Goal: Information Seeking & Learning: Check status

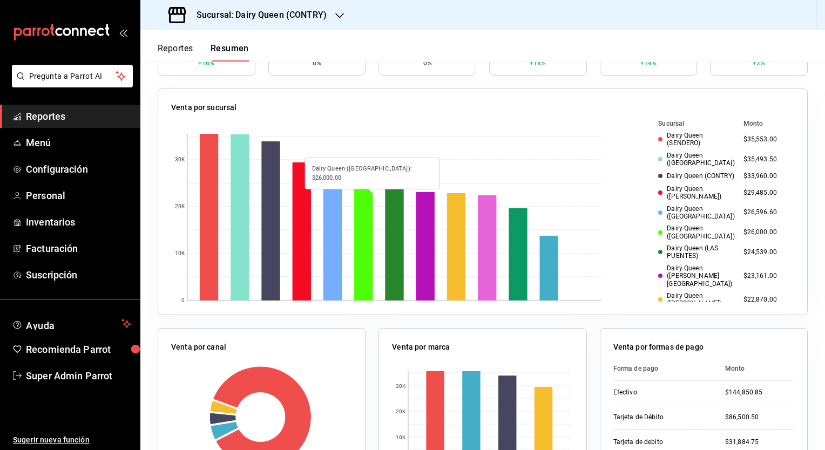
scroll to position [108, 0]
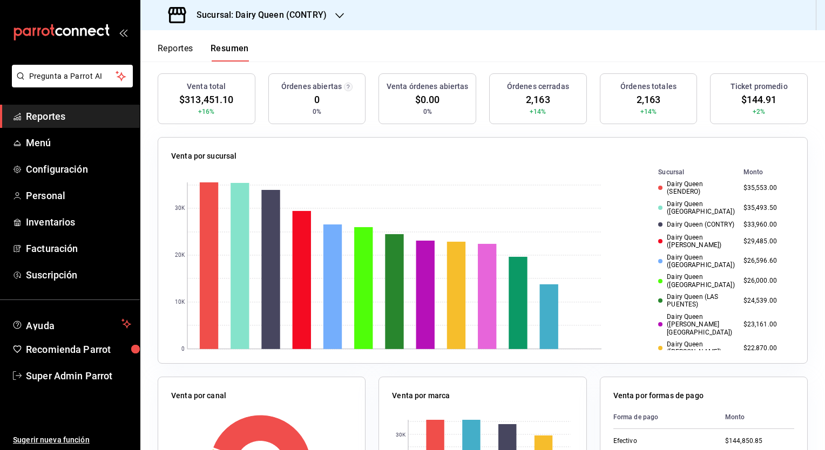
click at [428, 143] on div "Venta por sucursal 0 10K 20K 30K Sucursal Monto Dairy Queen (SENDERO) $35,553.0…" at bounding box center [483, 250] width 650 height 227
click at [381, 145] on div "Venta por sucursal 0 10K 20K 30K Sucursal Monto Dairy Queen (SENDERO) $35,553.0…" at bounding box center [483, 250] width 650 height 227
click at [198, 100] on span "$313,451.10" at bounding box center [206, 99] width 54 height 15
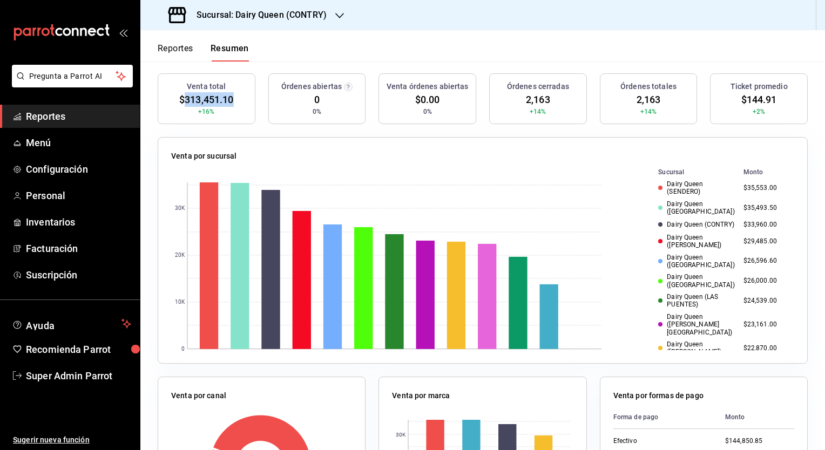
click at [198, 100] on span "$313,451.10" at bounding box center [206, 99] width 54 height 15
drag, startPoint x: 198, startPoint y: 100, endPoint x: 354, endPoint y: 130, distance: 158.7
click at [354, 130] on div "Venta por sucursal 0 10K 20K 30K Sucursal Monto Dairy Queen (SENDERO) $35,553.0…" at bounding box center [476, 244] width 663 height 240
click at [662, 196] on td "Dairy Queen (SENDERO)" at bounding box center [690, 188] width 98 height 20
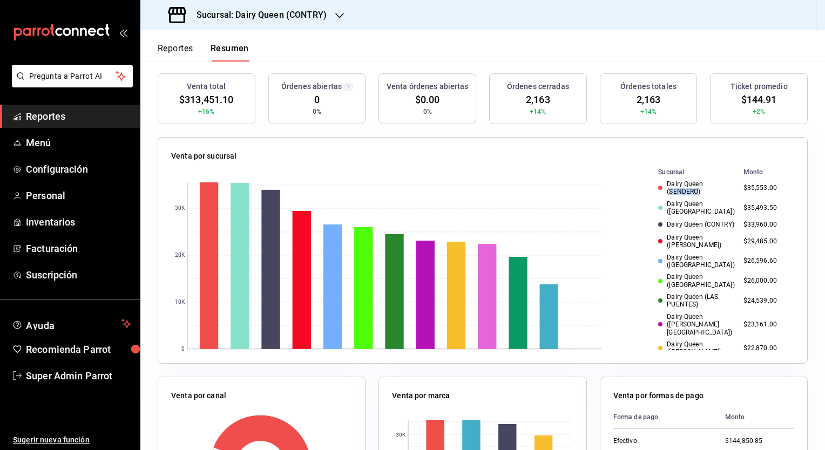
click at [662, 196] on td "Dairy Queen (SENDERO)" at bounding box center [690, 188] width 98 height 20
drag, startPoint x: 662, startPoint y: 196, endPoint x: 668, endPoint y: 220, distance: 24.3
click at [668, 220] on td "Dairy Queen (CONTRY)" at bounding box center [690, 224] width 98 height 13
click at [668, 221] on div "Dairy Queen (CONTRY)" at bounding box center [696, 225] width 76 height 8
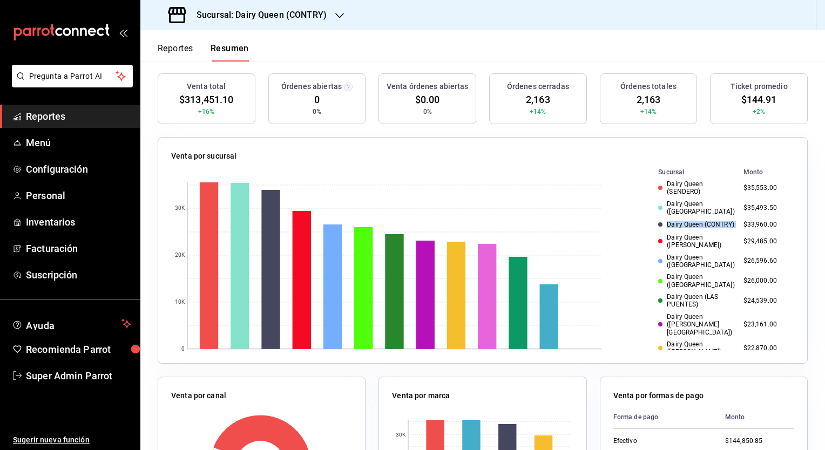
click at [668, 221] on div "Dairy Queen (CONTRY)" at bounding box center [696, 225] width 76 height 8
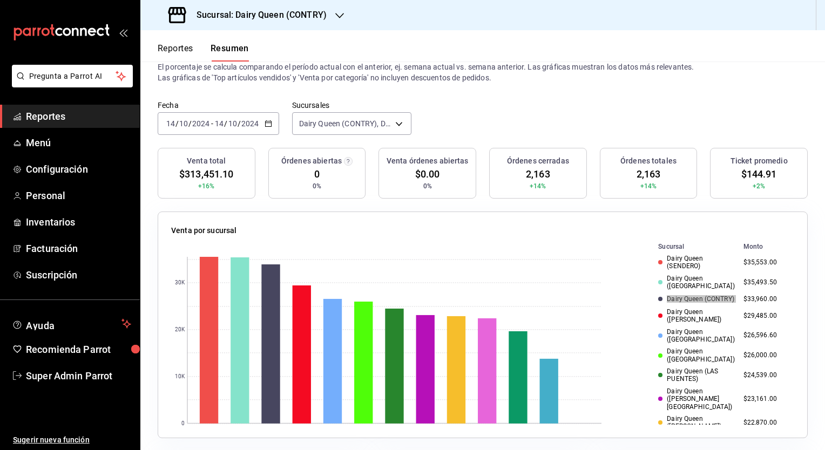
scroll to position [0, 0]
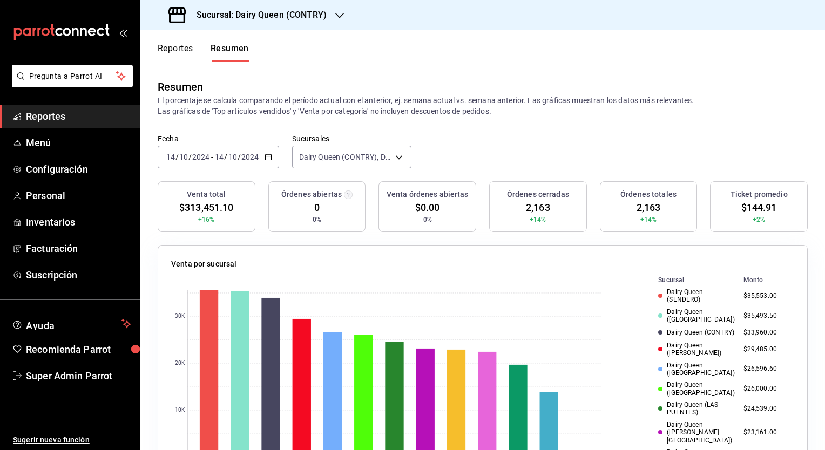
click at [260, 156] on div "[DATE] [DATE] - [DATE] [DATE]" at bounding box center [218, 157] width 121 height 23
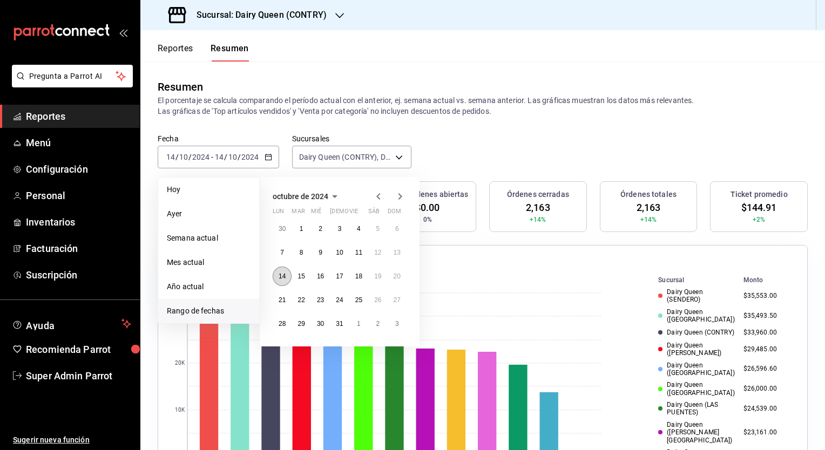
click at [286, 277] on button "14" at bounding box center [282, 276] width 19 height 19
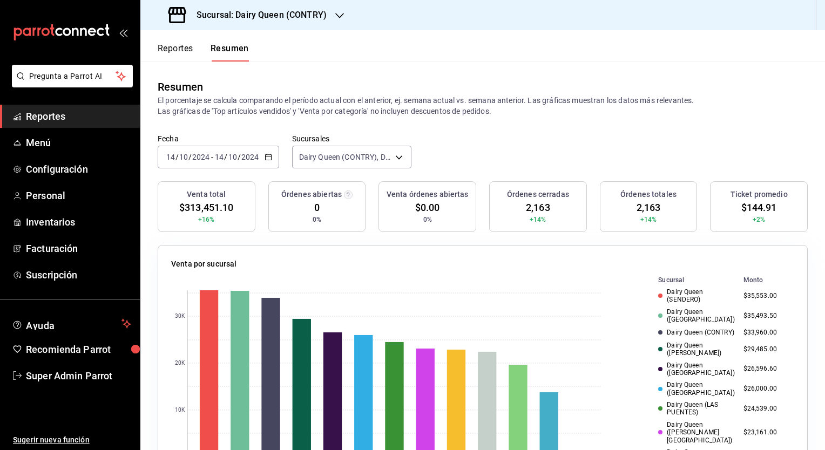
click at [747, 200] on span "$144.91" at bounding box center [759, 207] width 36 height 15
copy span "144.91"
click at [527, 210] on span "2,163" at bounding box center [538, 207] width 24 height 15
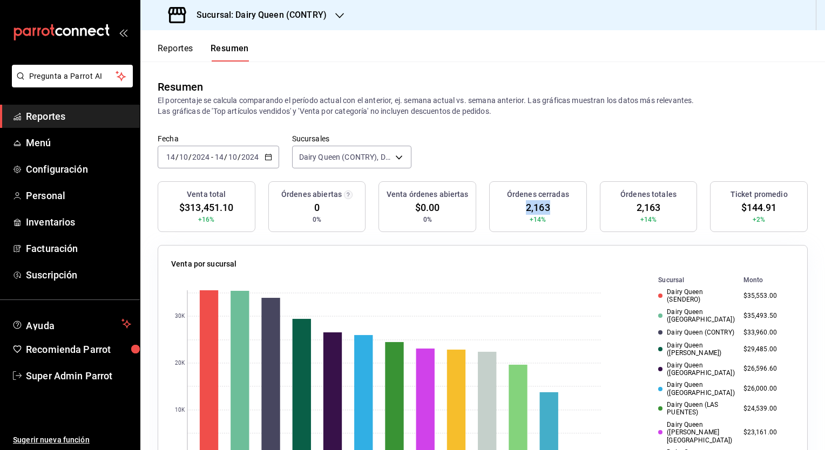
copy span "2,163"
click at [269, 152] on div "[DATE] [DATE] - [DATE] [DATE]" at bounding box center [218, 157] width 121 height 23
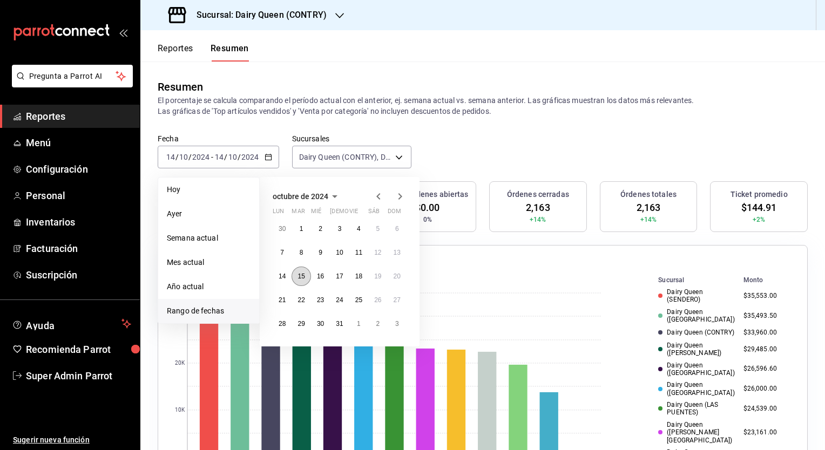
click at [299, 277] on abbr "15" at bounding box center [300, 277] width 7 height 8
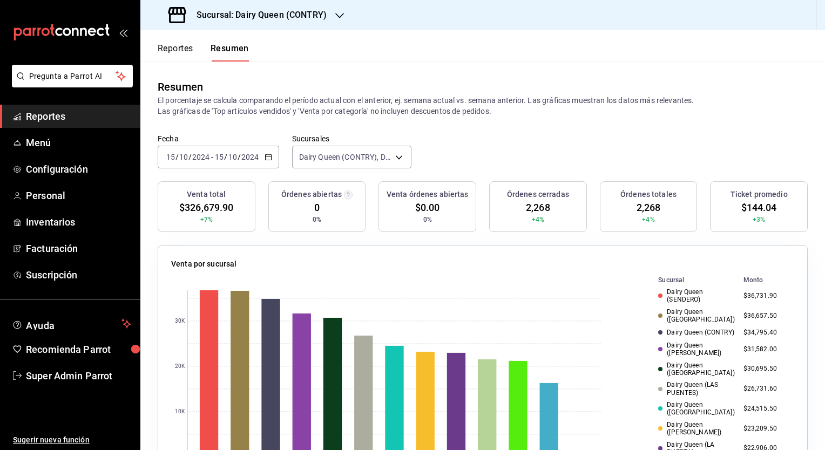
click at [751, 207] on span "$144.04" at bounding box center [759, 207] width 36 height 15
copy span "144.04"
click at [526, 208] on span "2,268" at bounding box center [538, 207] width 24 height 15
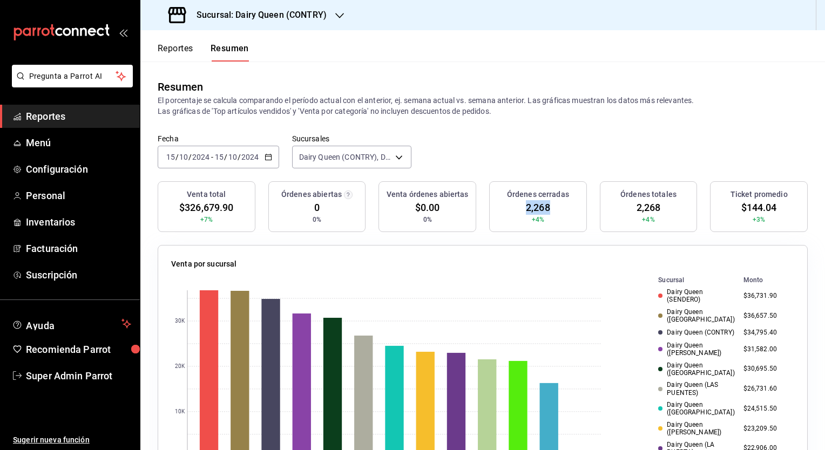
copy span "2,268"
click at [270, 155] on \(Stroke\) "button" at bounding box center [268, 157] width 6 height 6
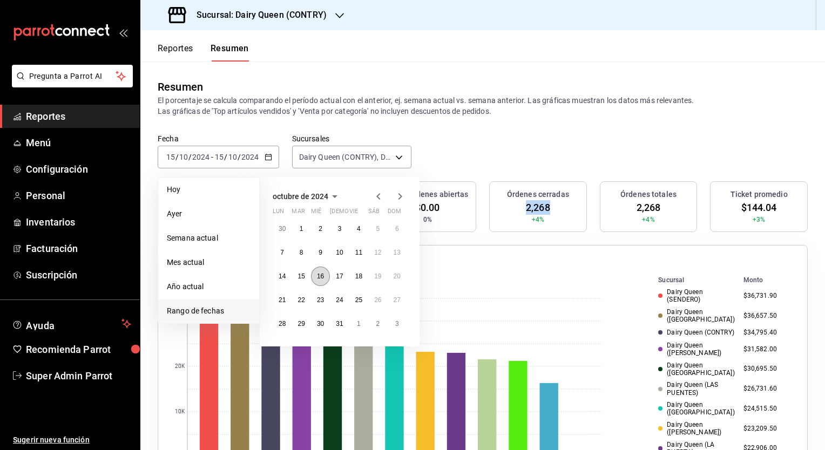
click at [324, 277] on abbr "16" at bounding box center [320, 277] width 7 height 8
click at [323, 277] on abbr "16" at bounding box center [320, 277] width 7 height 8
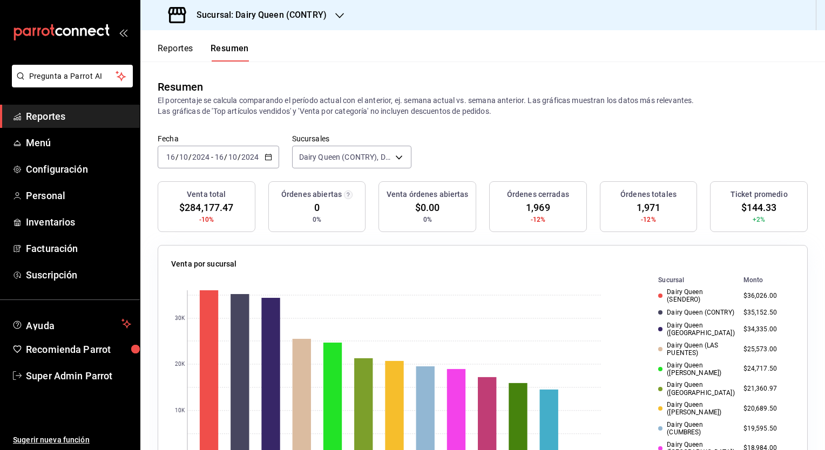
click at [270, 156] on icon "button" at bounding box center [268, 157] width 8 height 8
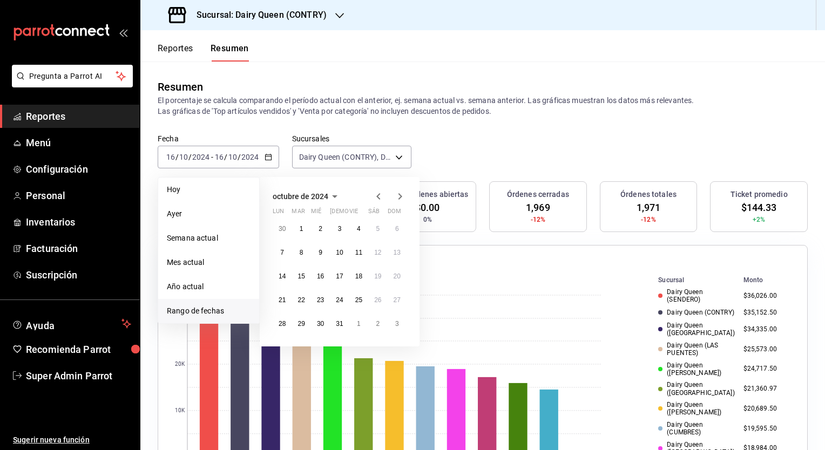
click at [578, 159] on div "Fecha [DATE] [DATE] - [DATE] [DATE] [PERSON_NAME] Semana actual Mes actual Año …" at bounding box center [482, 157] width 684 height 47
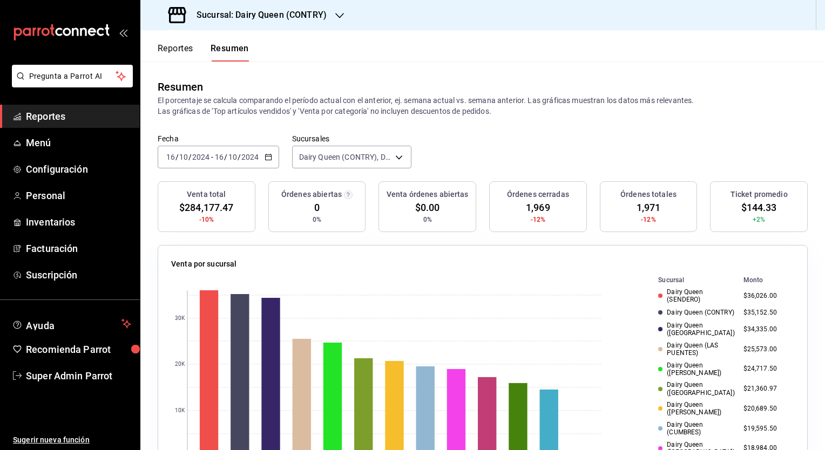
click at [745, 204] on span "$144.33" at bounding box center [759, 207] width 36 height 15
copy span "144.33"
click at [527, 211] on span "1,969" at bounding box center [538, 207] width 24 height 15
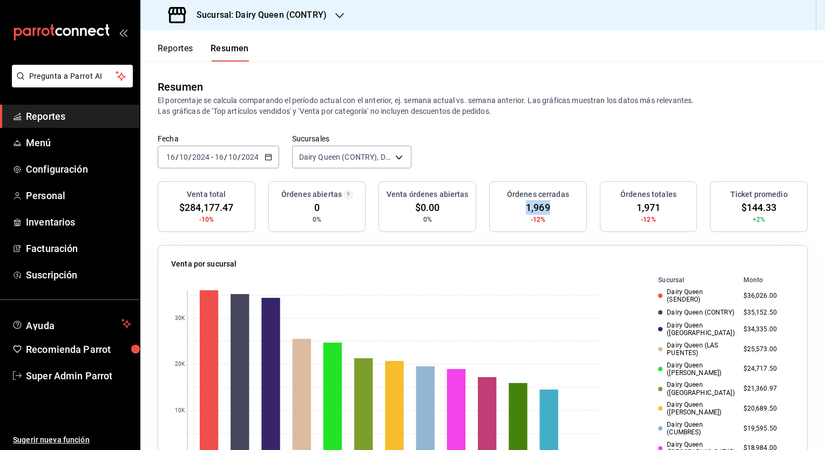
copy span "1,969"
click at [266, 156] on icon "button" at bounding box center [268, 157] width 8 height 8
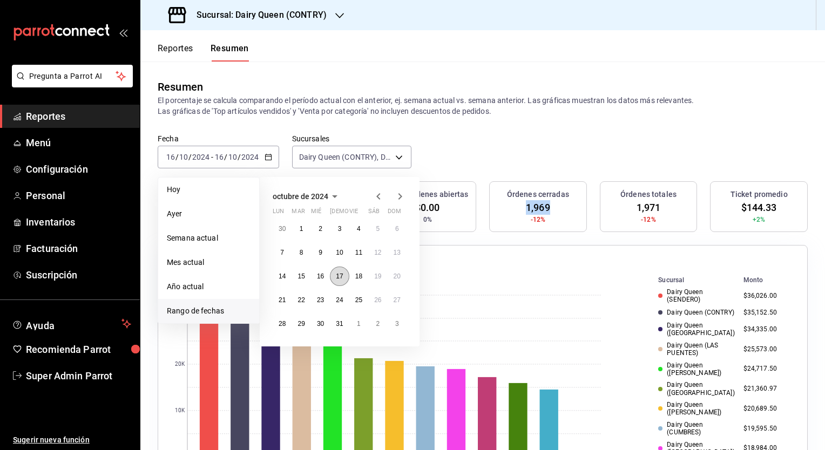
click at [341, 276] on abbr "17" at bounding box center [339, 277] width 7 height 8
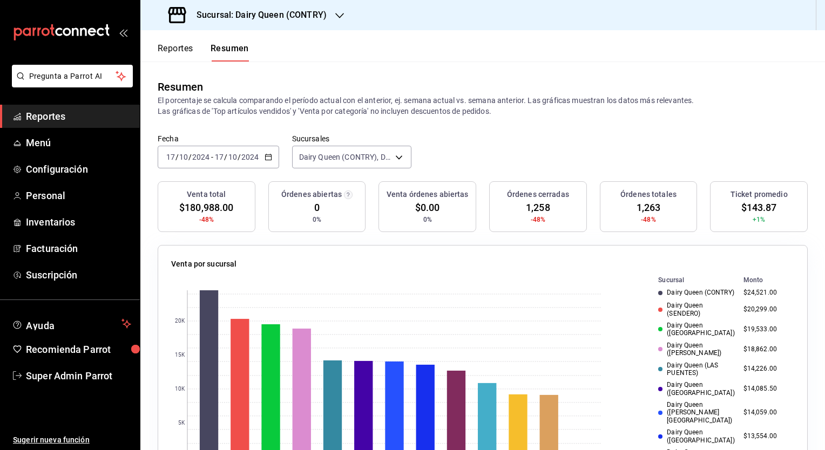
click at [750, 205] on span "$143.87" at bounding box center [759, 207] width 36 height 15
copy span "143.87"
click at [535, 208] on span "1,258" at bounding box center [538, 207] width 24 height 15
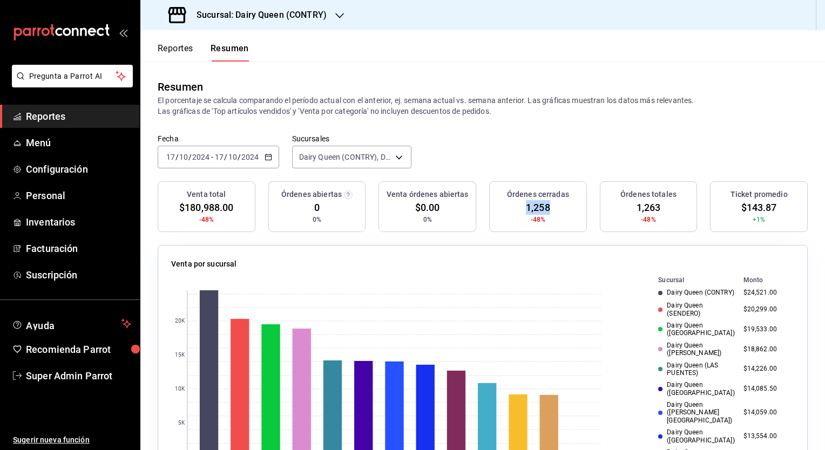
copy span "1,258"
click at [266, 158] on icon "button" at bounding box center [268, 157] width 8 height 8
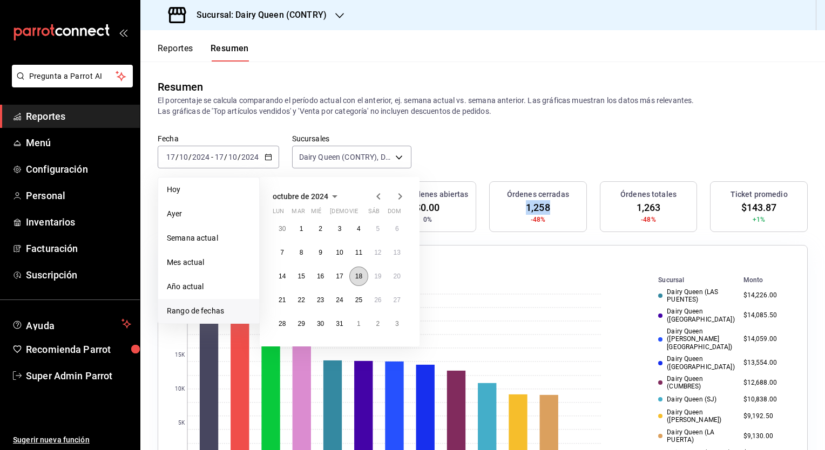
click at [357, 273] on abbr "18" at bounding box center [358, 277] width 7 height 8
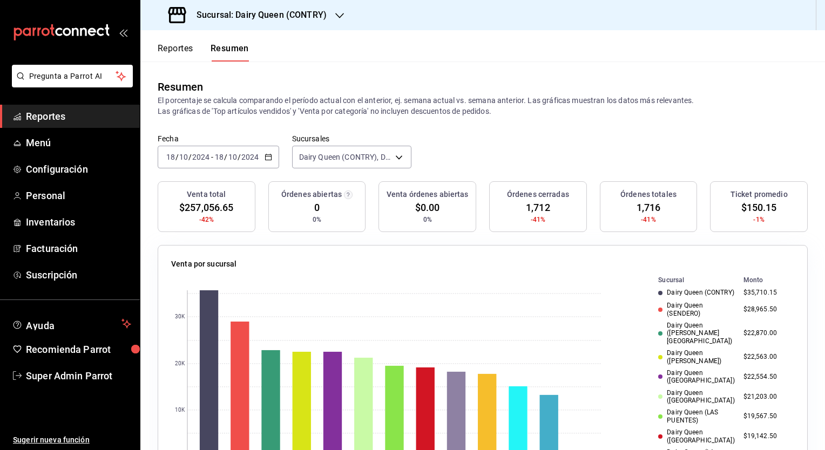
click at [751, 209] on span "$150.15" at bounding box center [759, 207] width 36 height 15
copy span "150.15"
click at [539, 204] on span "1,712" at bounding box center [538, 207] width 24 height 15
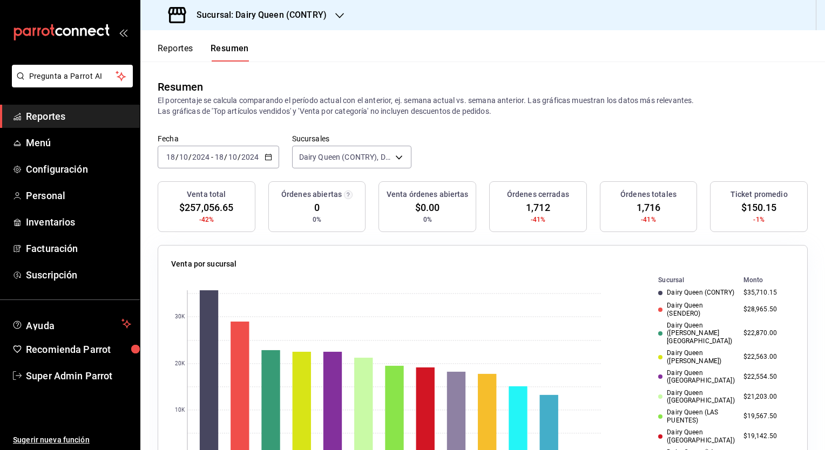
click at [532, 208] on span "1,712" at bounding box center [538, 207] width 24 height 15
copy span "1,712"
click at [270, 162] on div "[DATE] [DATE] - [DATE] [DATE]" at bounding box center [218, 157] width 121 height 23
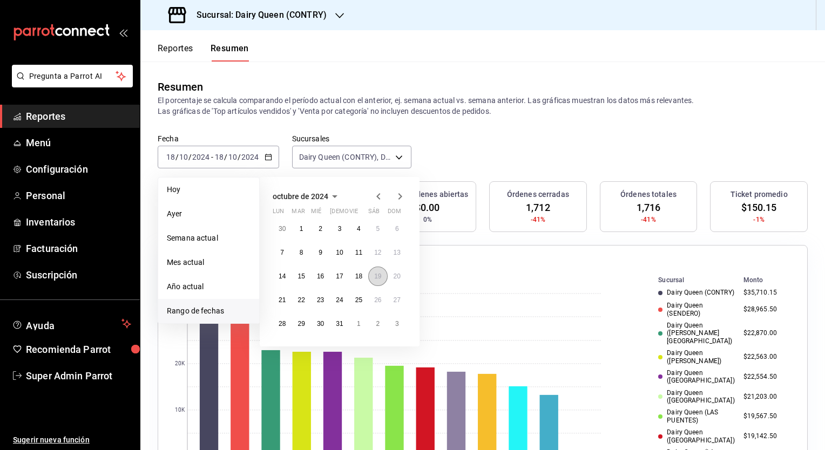
click at [375, 277] on abbr "19" at bounding box center [377, 277] width 7 height 8
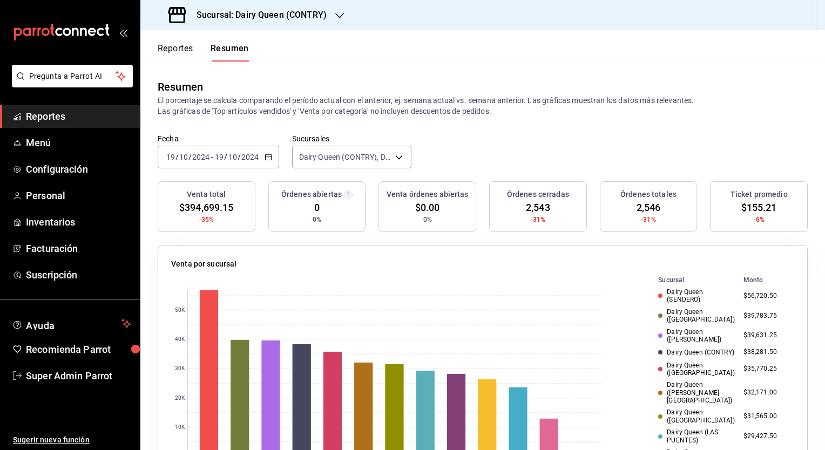
click at [755, 208] on span "$155.21" at bounding box center [759, 207] width 36 height 15
click at [531, 204] on span "2,543" at bounding box center [538, 207] width 24 height 15
click at [271, 164] on div "[DATE] [DATE] - [DATE] [DATE]" at bounding box center [218, 157] width 121 height 23
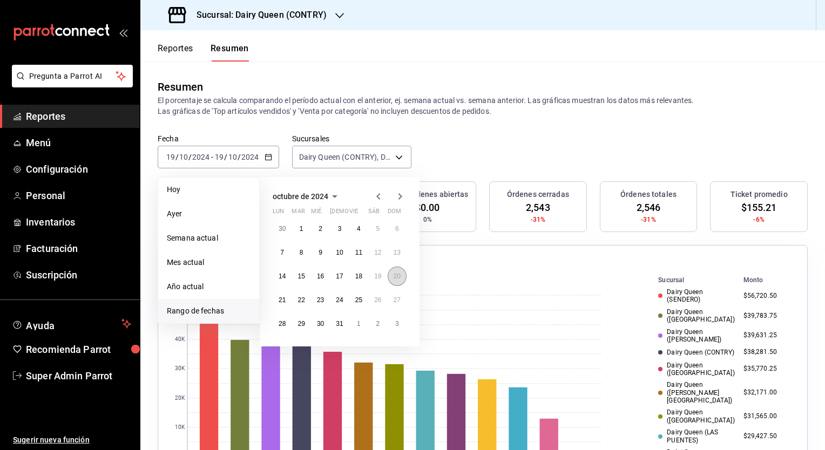
click at [391, 280] on button "20" at bounding box center [396, 276] width 19 height 19
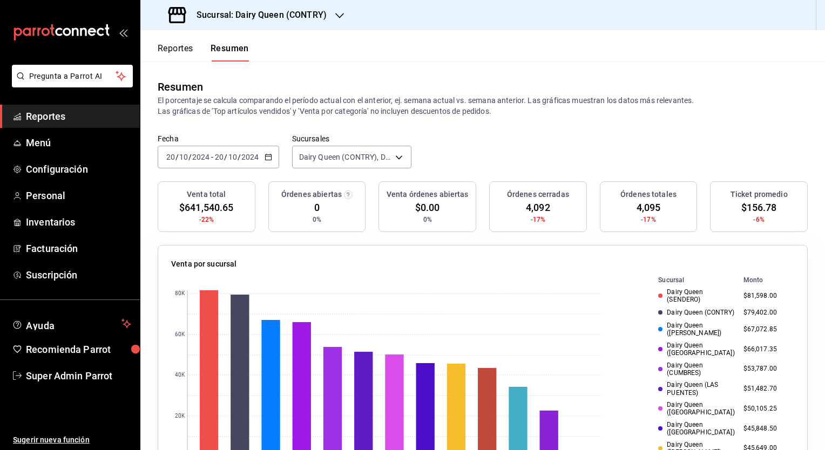
click at [747, 208] on span "$156.78" at bounding box center [759, 207] width 36 height 15
click at [533, 210] on span "4,092" at bounding box center [538, 207] width 24 height 15
click at [267, 154] on icon "button" at bounding box center [268, 157] width 8 height 8
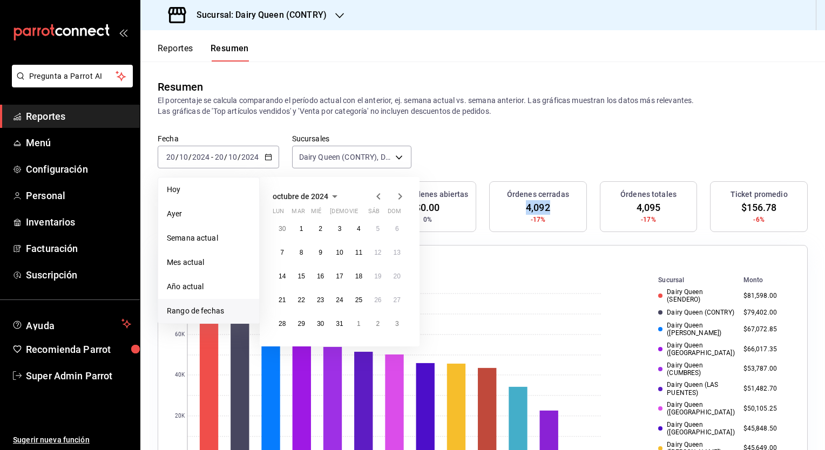
click at [397, 196] on icon "button" at bounding box center [399, 196] width 13 height 13
click at [280, 275] on abbr "11" at bounding box center [281, 277] width 7 height 8
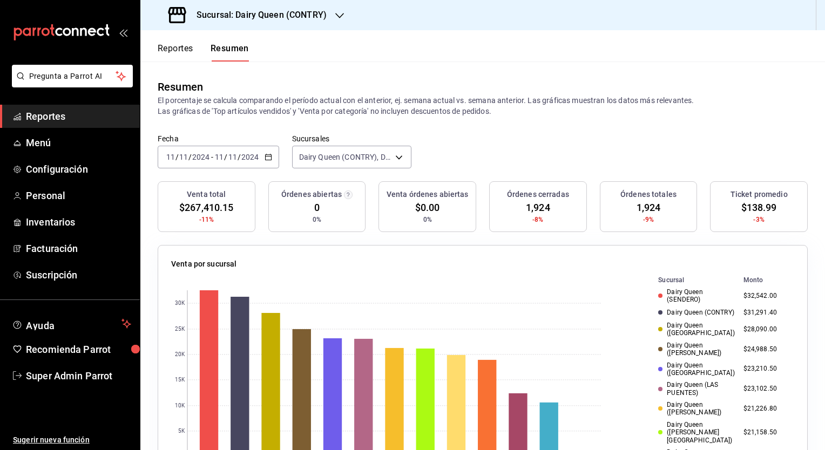
click at [754, 206] on span "$138.99" at bounding box center [759, 207] width 36 height 15
click at [268, 156] on icon "button" at bounding box center [268, 157] width 8 height 8
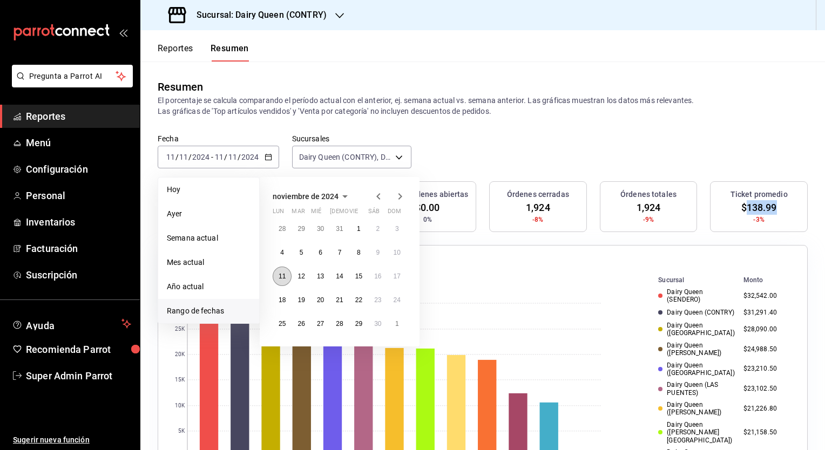
click at [287, 271] on button "11" at bounding box center [282, 276] width 19 height 19
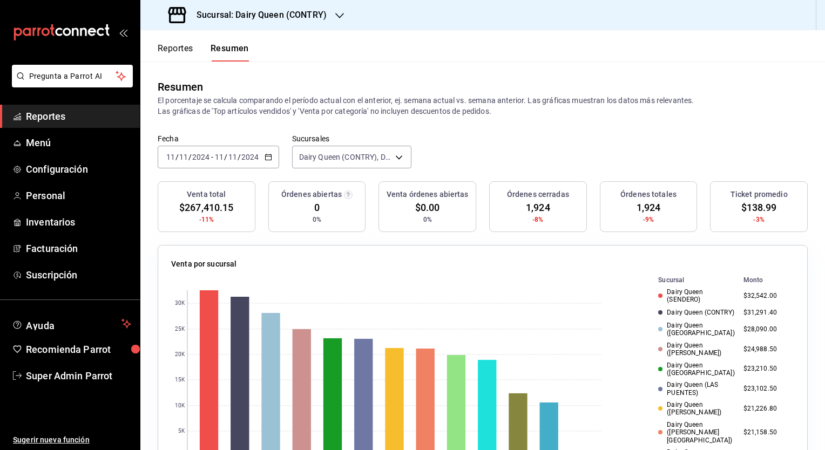
click at [743, 208] on span "$138.99" at bounding box center [759, 207] width 36 height 15
click at [526, 207] on span "1,924" at bounding box center [538, 207] width 24 height 15
drag, startPoint x: 505, startPoint y: 286, endPoint x: 534, endPoint y: 250, distance: 45.7
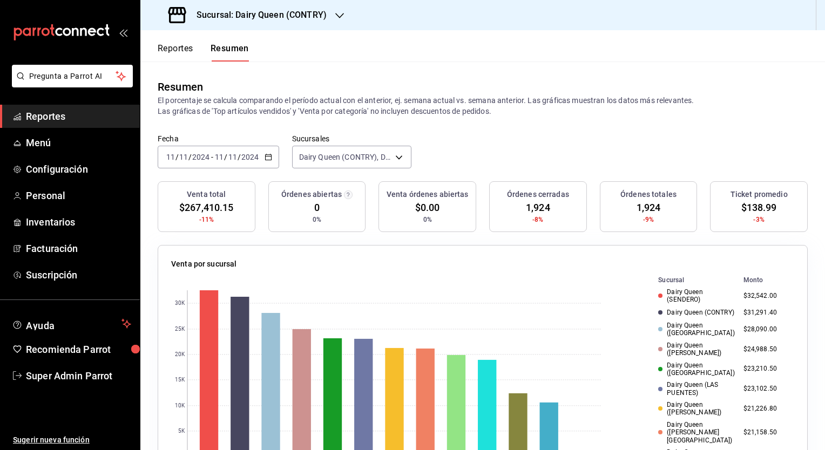
click at [505, 286] on rect at bounding box center [386, 373] width 430 height 199
click at [266, 156] on icon "button" at bounding box center [268, 157] width 8 height 8
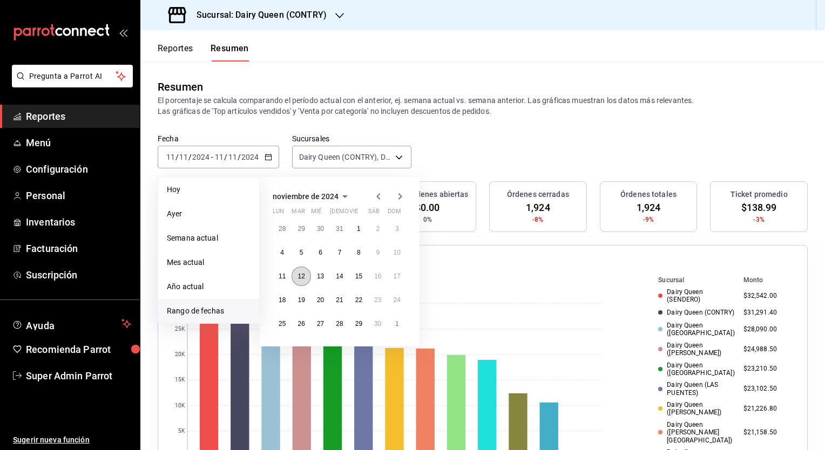
click at [304, 273] on abbr "12" at bounding box center [300, 277] width 7 height 8
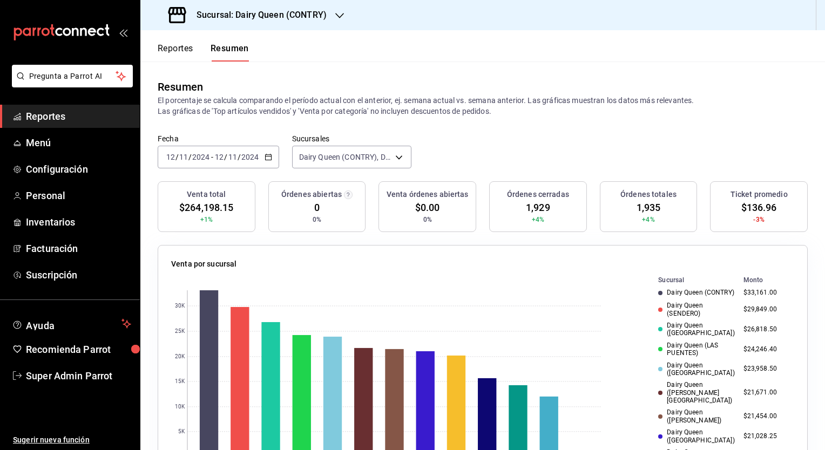
click at [747, 206] on span "$136.96" at bounding box center [759, 207] width 36 height 15
click at [528, 209] on span "1,929" at bounding box center [538, 207] width 24 height 15
click at [274, 156] on div "[DATE] [DATE] - [DATE] [DATE]" at bounding box center [218, 157] width 121 height 23
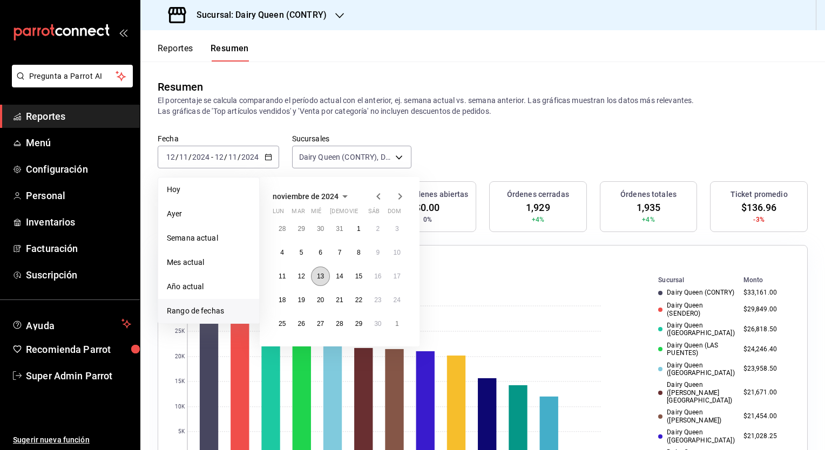
click at [321, 277] on abbr "13" at bounding box center [320, 277] width 7 height 8
click at [320, 277] on abbr "13" at bounding box center [320, 277] width 7 height 8
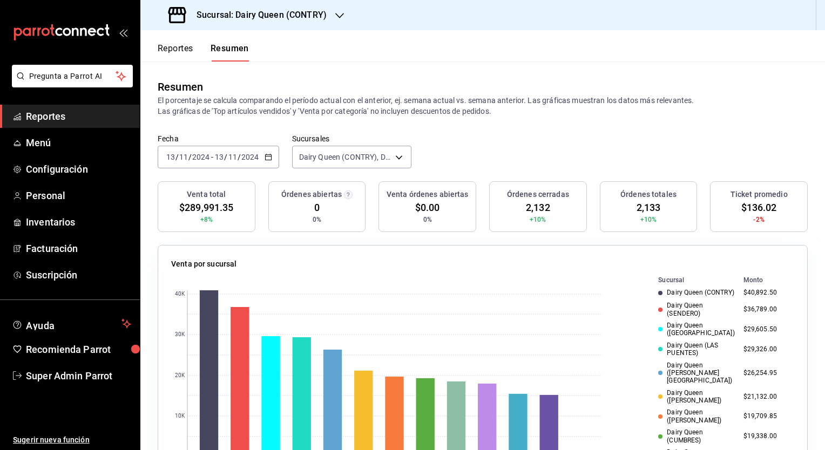
click at [753, 205] on span "$136.02" at bounding box center [759, 207] width 36 height 15
click at [531, 209] on span "2,132" at bounding box center [538, 207] width 24 height 15
drag, startPoint x: 263, startPoint y: 159, endPoint x: 292, endPoint y: 167, distance: 29.9
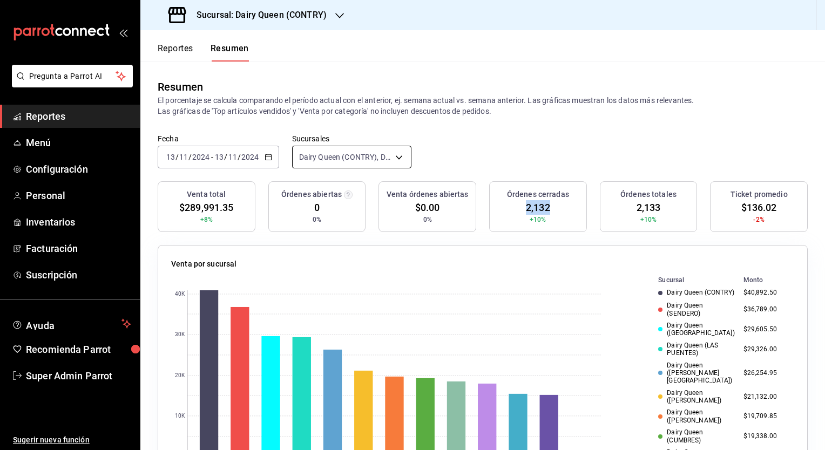
click at [264, 159] on icon "button" at bounding box center [268, 157] width 8 height 8
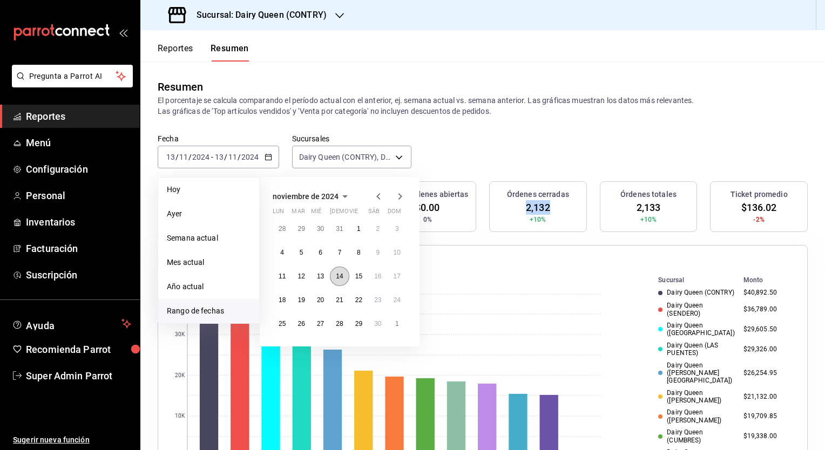
click at [336, 278] on abbr "14" at bounding box center [339, 277] width 7 height 8
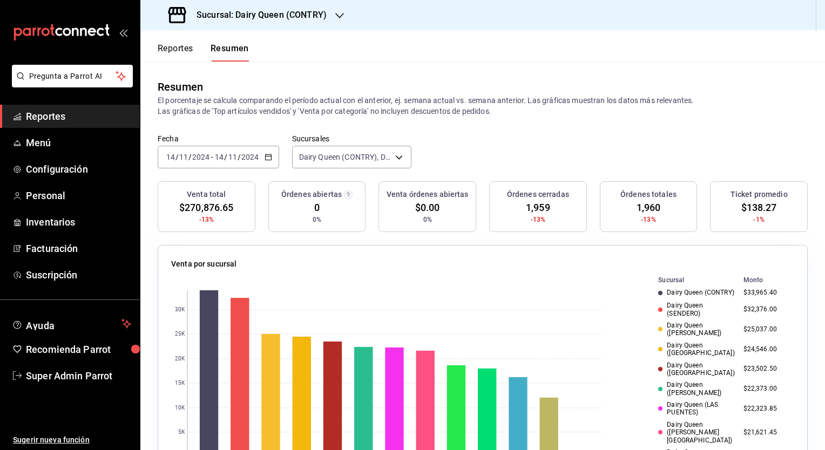
click at [259, 155] on div "[DATE] [DATE]" at bounding box center [236, 157] width 46 height 9
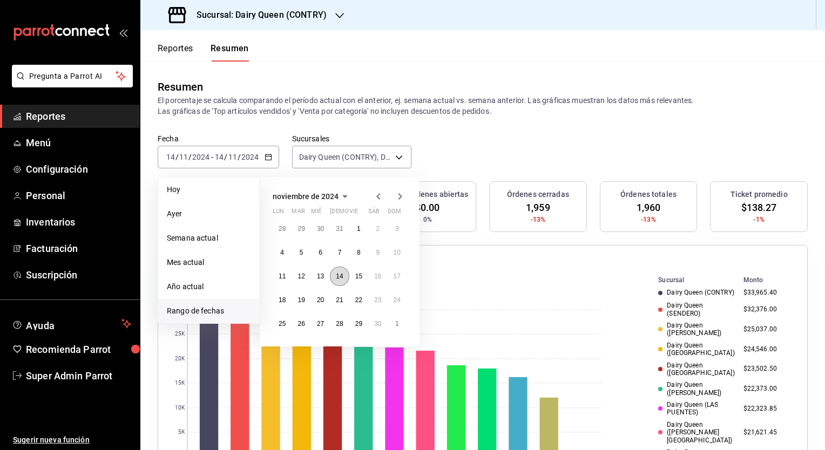
click at [338, 274] on abbr "14" at bounding box center [339, 277] width 7 height 8
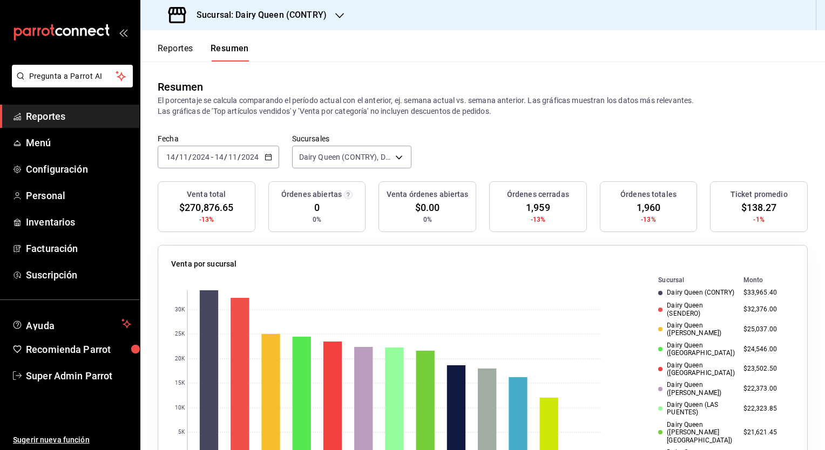
click at [757, 210] on span "$138.27" at bounding box center [759, 207] width 36 height 15
click at [526, 210] on span "1,959" at bounding box center [538, 207] width 24 height 15
click at [274, 153] on div "[DATE] [DATE] - [DATE] [DATE]" at bounding box center [218, 157] width 121 height 23
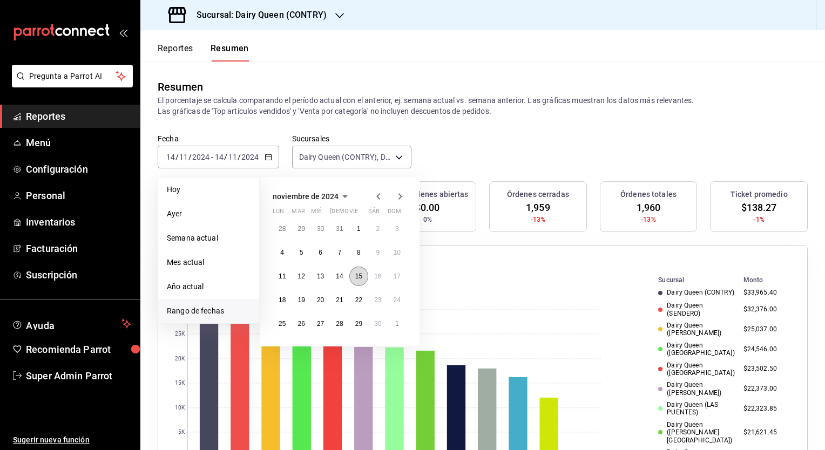
click at [356, 276] on abbr "15" at bounding box center [358, 277] width 7 height 8
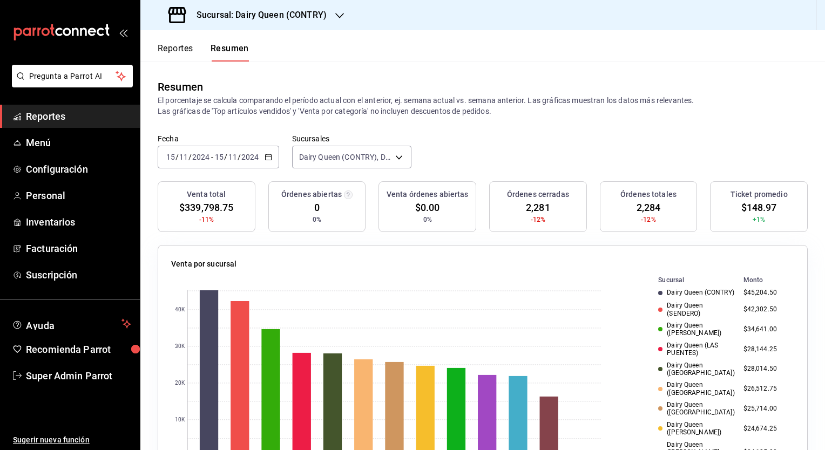
click at [748, 213] on span "$148.97" at bounding box center [759, 207] width 36 height 15
click at [747, 212] on span "$148.97" at bounding box center [759, 207] width 36 height 15
click at [529, 208] on span "2,281" at bounding box center [538, 207] width 24 height 15
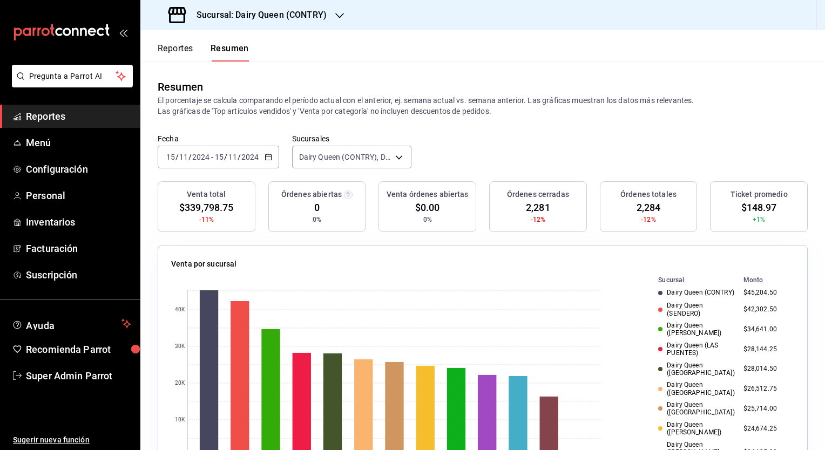
click at [271, 160] on div "[DATE] [DATE] - [DATE] [DATE]" at bounding box center [218, 157] width 121 height 23
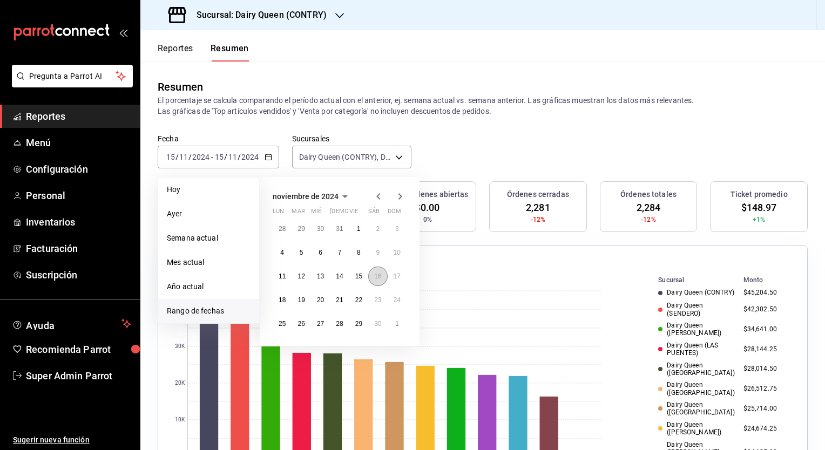
click at [376, 277] on abbr "16" at bounding box center [377, 277] width 7 height 8
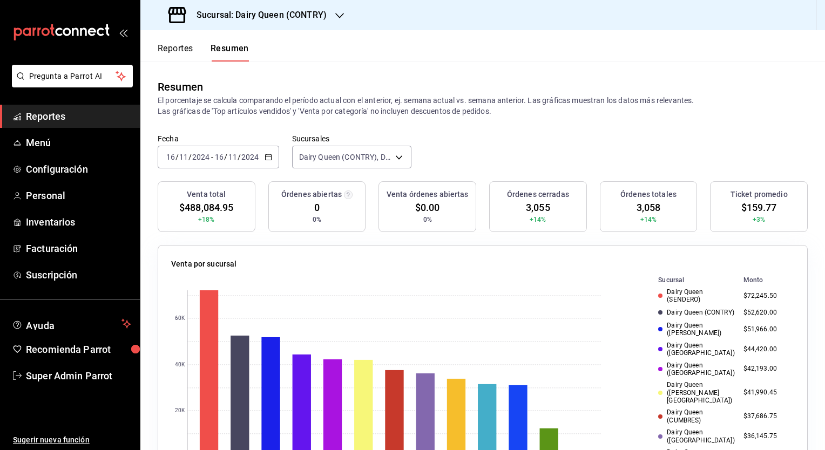
click at [756, 206] on span "$159.77" at bounding box center [759, 207] width 36 height 15
click at [526, 202] on span "3,055" at bounding box center [538, 207] width 24 height 15
click at [261, 162] on div "[DATE] [DATE] - [DATE] [DATE]" at bounding box center [218, 157] width 121 height 23
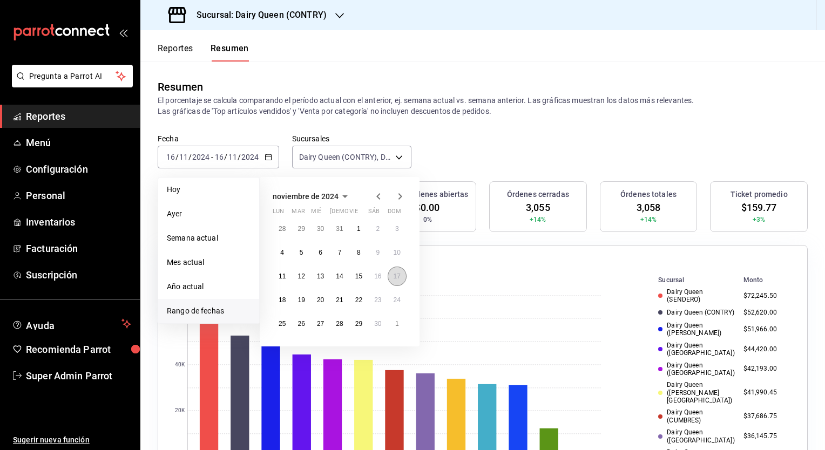
click at [393, 274] on abbr "17" at bounding box center [396, 277] width 7 height 8
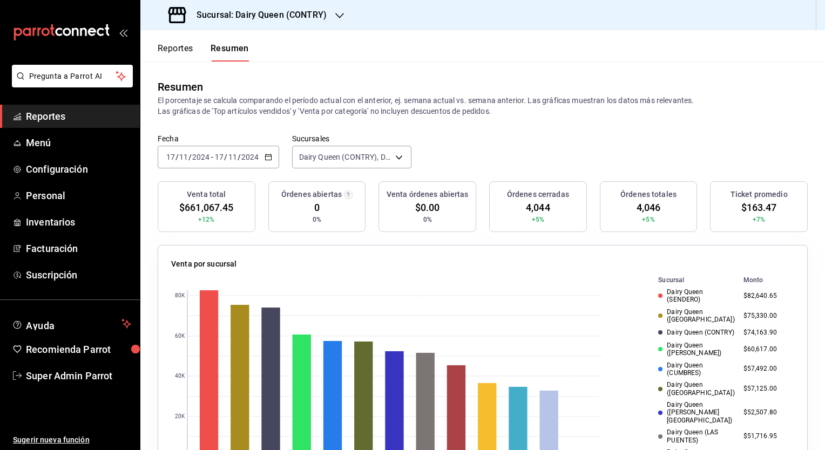
click at [753, 202] on span "$163.47" at bounding box center [759, 207] width 36 height 15
click at [530, 205] on span "4,044" at bounding box center [538, 207] width 24 height 15
click at [262, 158] on div "[DATE] [DATE] - [DATE] [DATE]" at bounding box center [218, 157] width 121 height 23
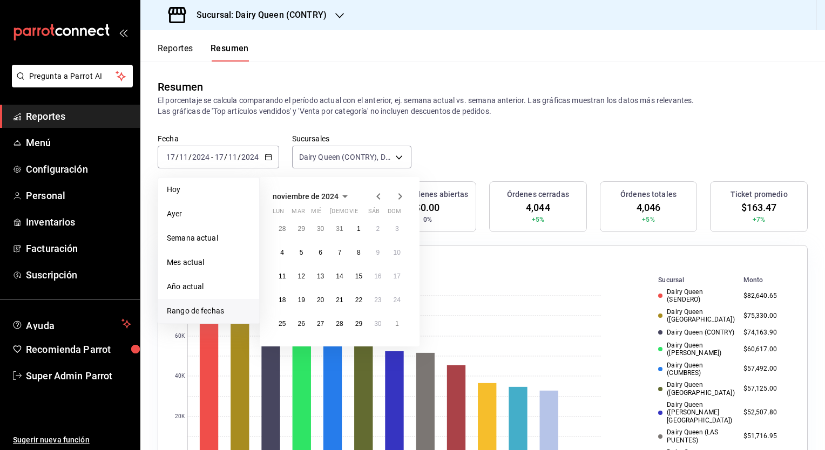
click at [397, 196] on icon "button" at bounding box center [399, 196] width 13 height 13
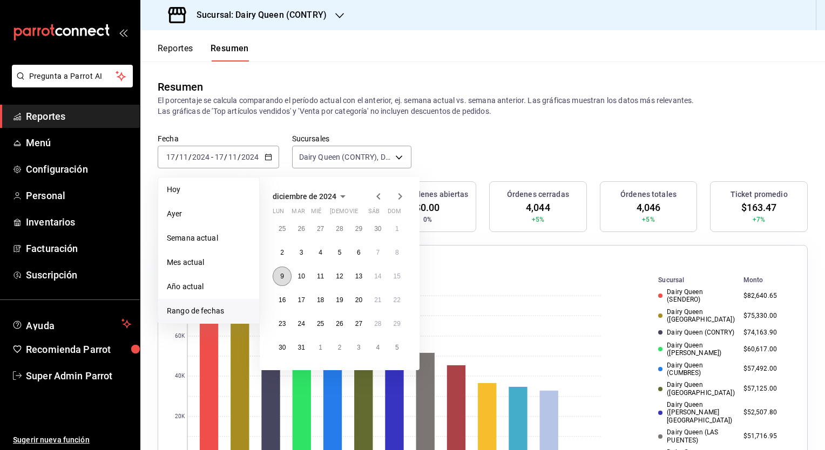
click at [277, 280] on button "9" at bounding box center [282, 276] width 19 height 19
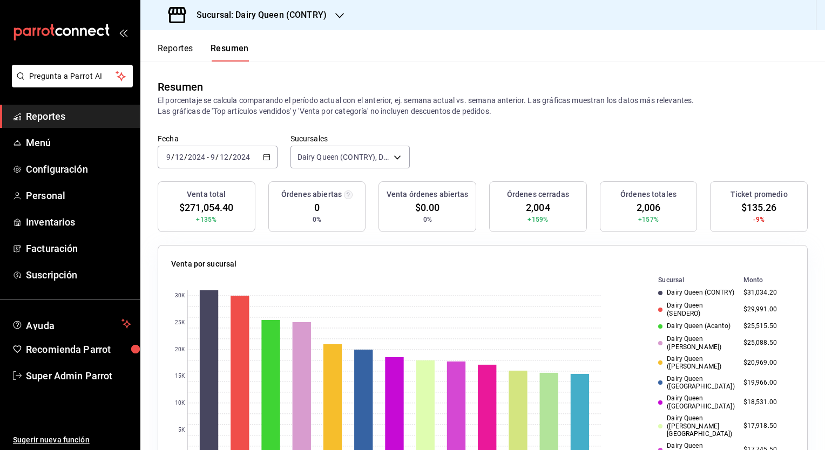
click at [263, 153] on icon "button" at bounding box center [267, 157] width 8 height 8
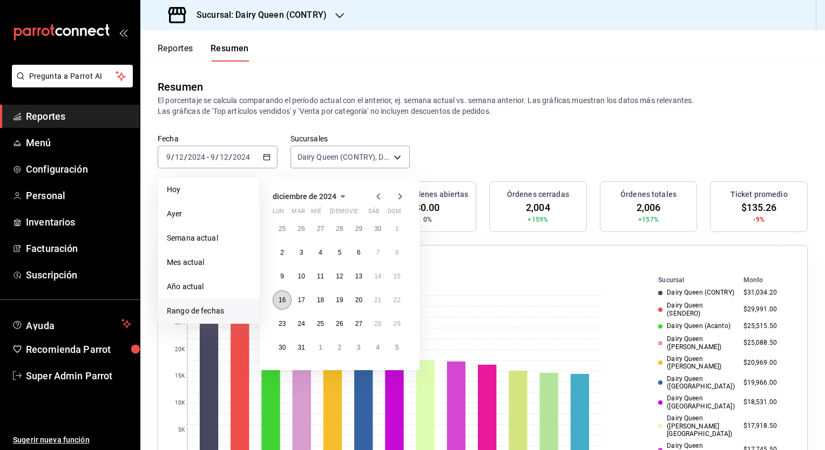
click at [281, 301] on abbr "16" at bounding box center [281, 300] width 7 height 8
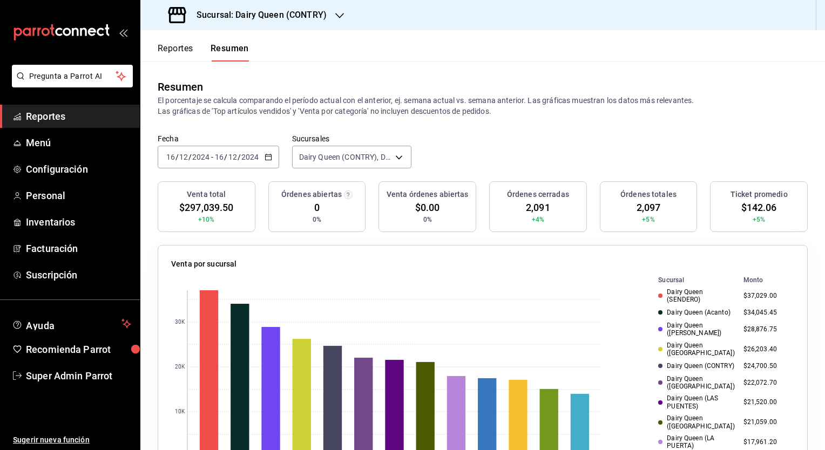
click at [266, 163] on div "[DATE] [DATE] - [DATE] [DATE]" at bounding box center [218, 157] width 121 height 23
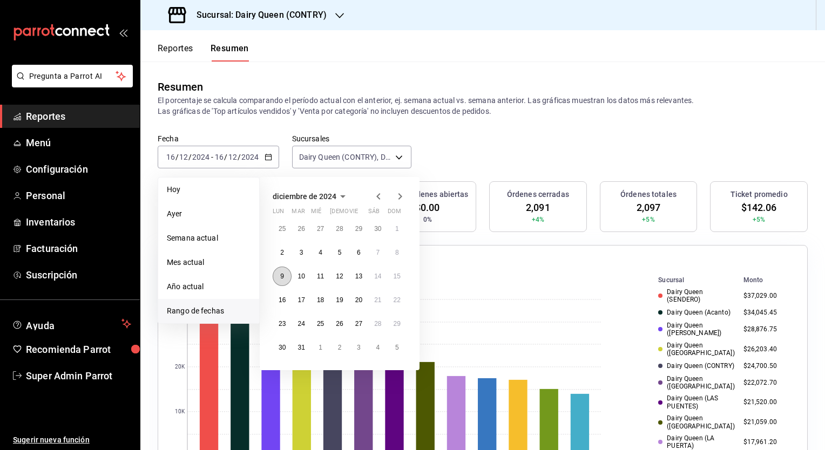
click at [282, 273] on abbr "9" at bounding box center [282, 277] width 4 height 8
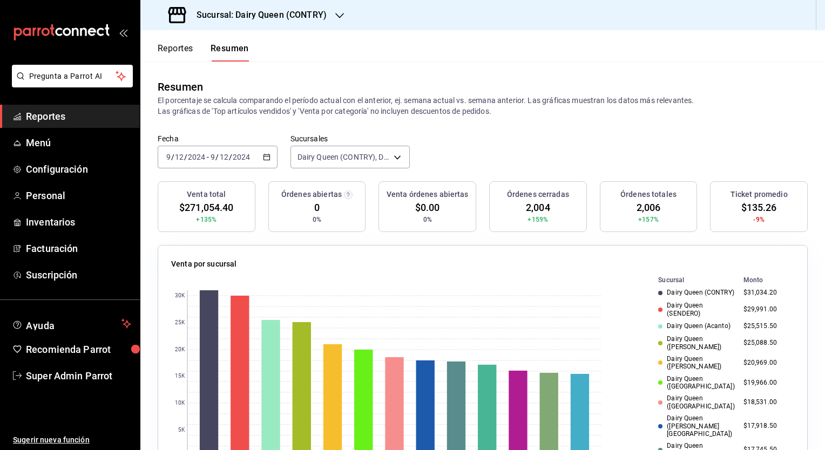
click at [263, 157] on icon "button" at bounding box center [267, 157] width 8 height 8
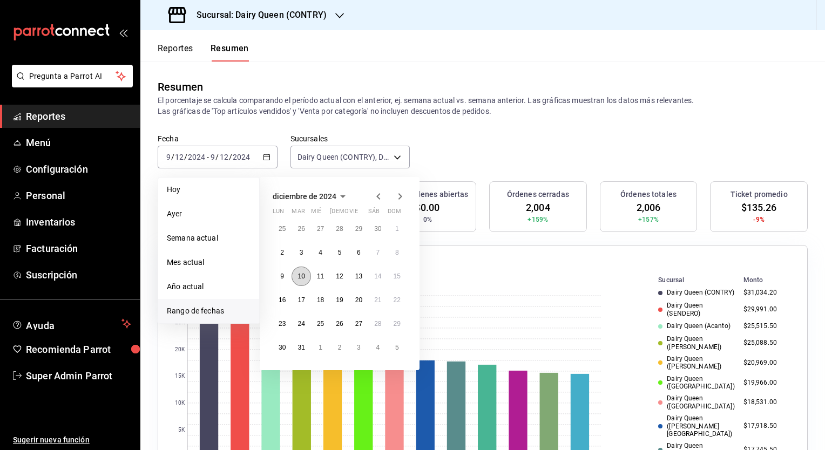
click at [302, 278] on abbr "10" at bounding box center [300, 277] width 7 height 8
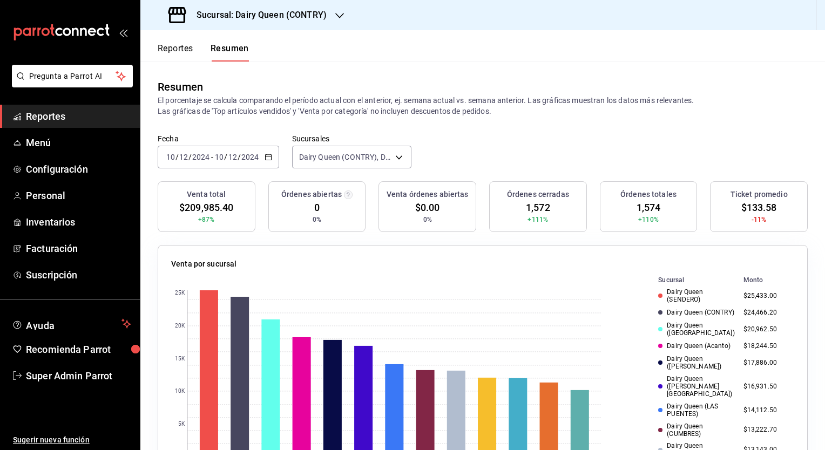
click at [269, 158] on icon "button" at bounding box center [268, 157] width 8 height 8
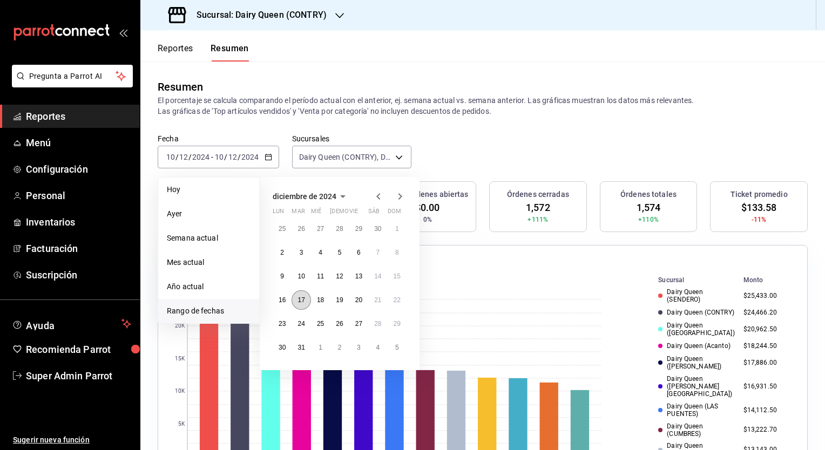
click at [301, 304] on button "17" at bounding box center [300, 299] width 19 height 19
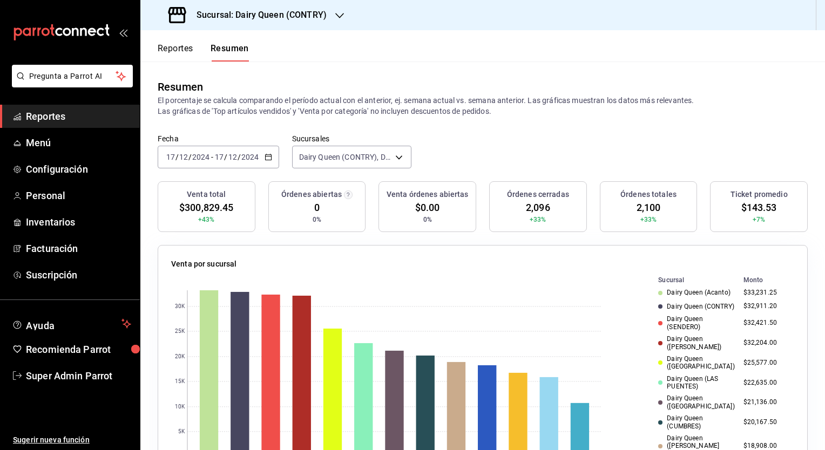
click at [267, 162] on div "[DATE] [DATE] - [DATE] [DATE]" at bounding box center [218, 157] width 121 height 23
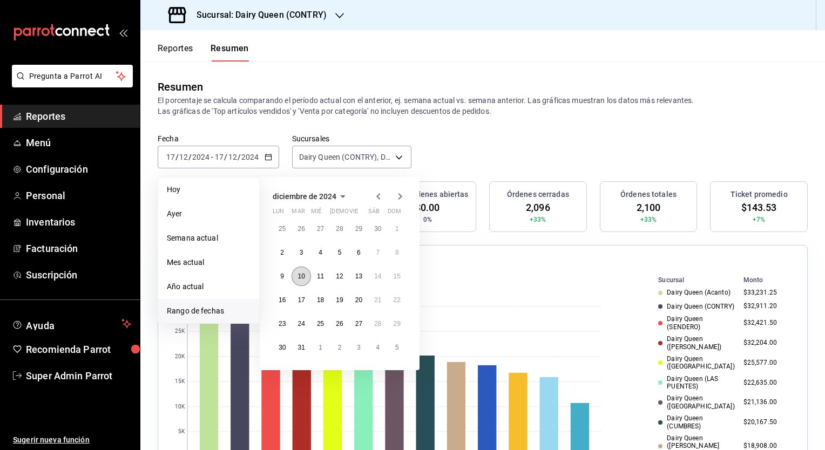
click at [302, 277] on abbr "10" at bounding box center [300, 277] width 7 height 8
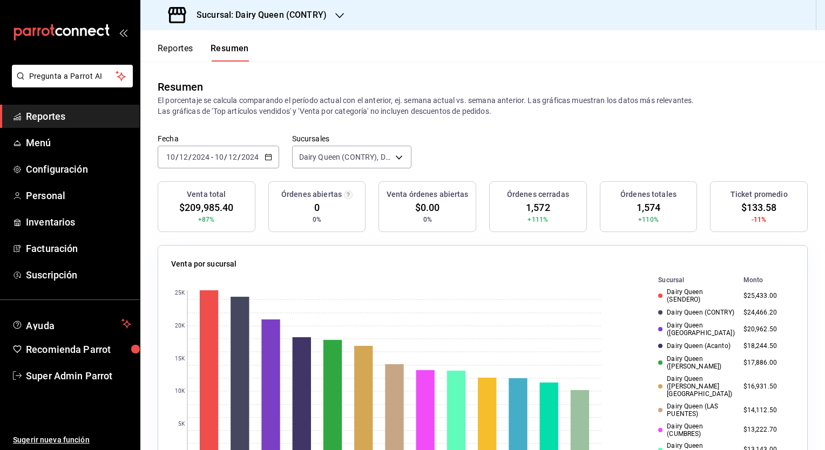
click at [265, 158] on icon "button" at bounding box center [268, 157] width 8 height 8
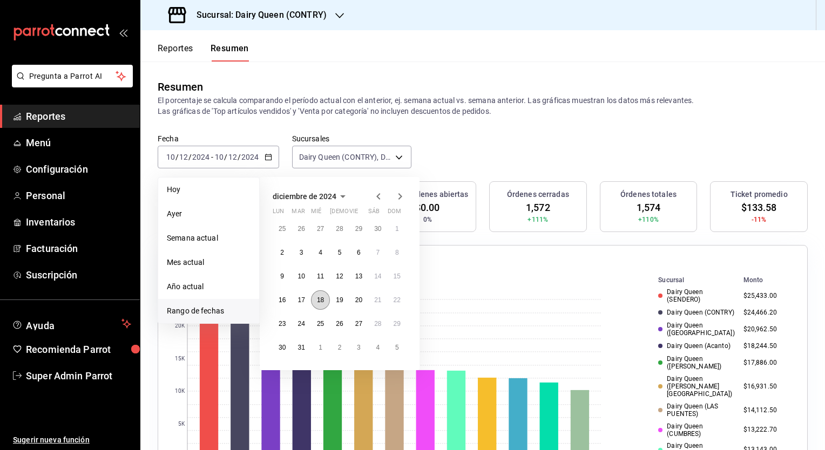
click at [317, 303] on button "18" at bounding box center [320, 299] width 19 height 19
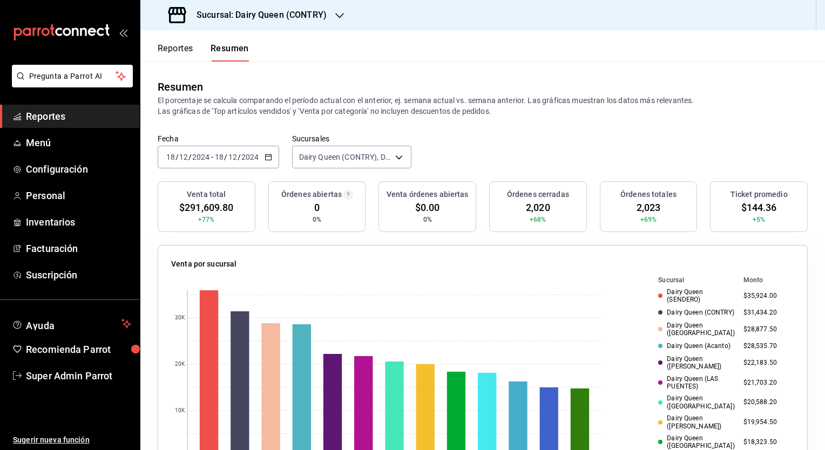
click at [274, 153] on div "[DATE] [DATE] - [DATE] [DATE]" at bounding box center [218, 157] width 121 height 23
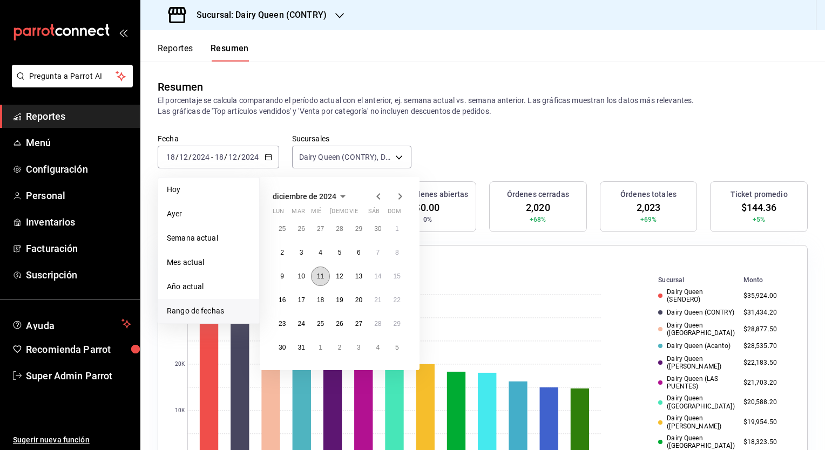
click at [316, 280] on button "11" at bounding box center [320, 276] width 19 height 19
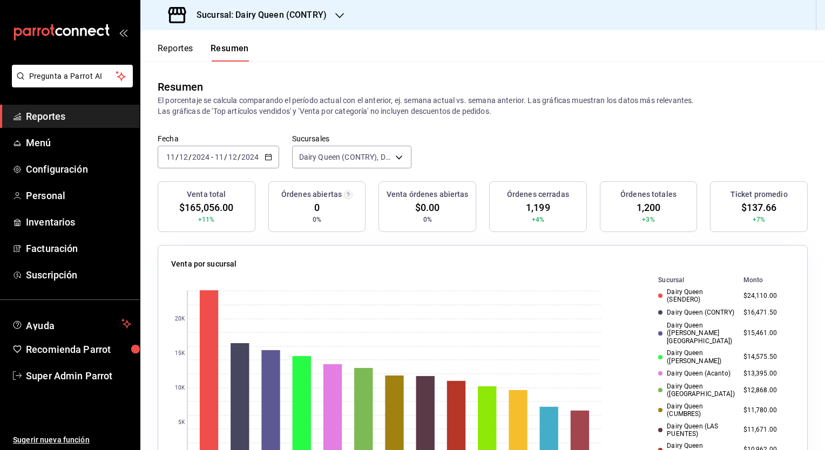
click at [262, 159] on div "[DATE] [DATE] - [DATE] [DATE]" at bounding box center [218, 157] width 121 height 23
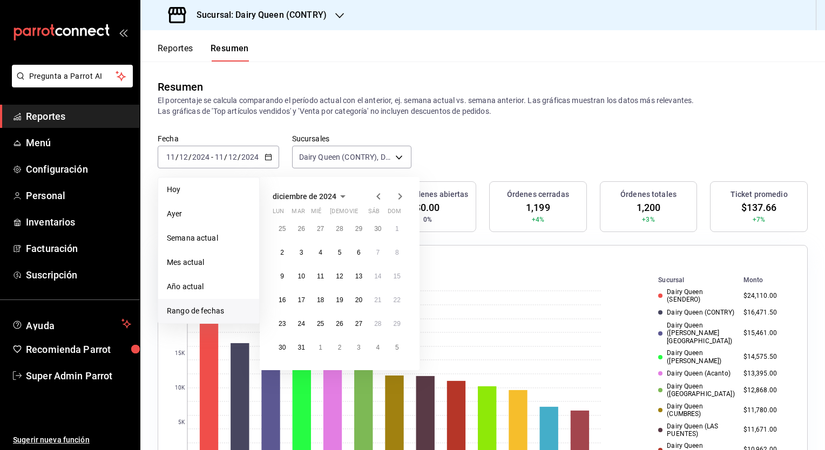
click at [540, 154] on div "Fecha [DATE] [DATE] - [DATE] [DATE] [PERSON_NAME] Semana actual Mes actual Año …" at bounding box center [482, 157] width 684 height 47
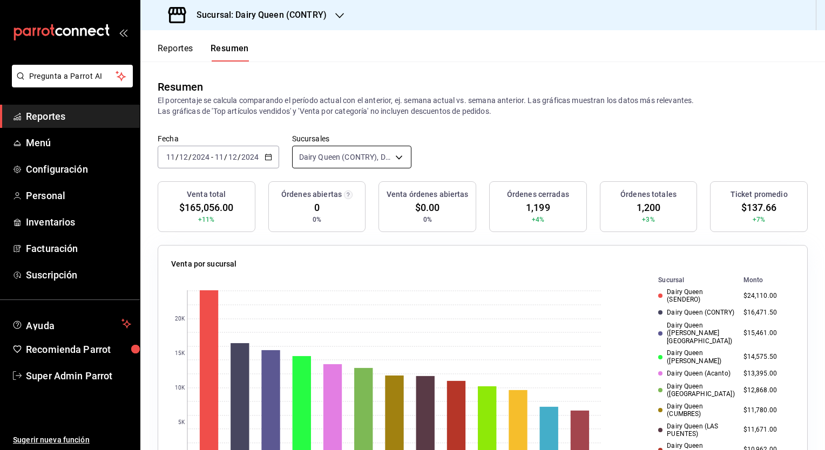
click at [388, 160] on body "Pregunta a Parrot AI Reportes Menú Configuración Personal Inventarios Facturaci…" at bounding box center [412, 225] width 825 height 450
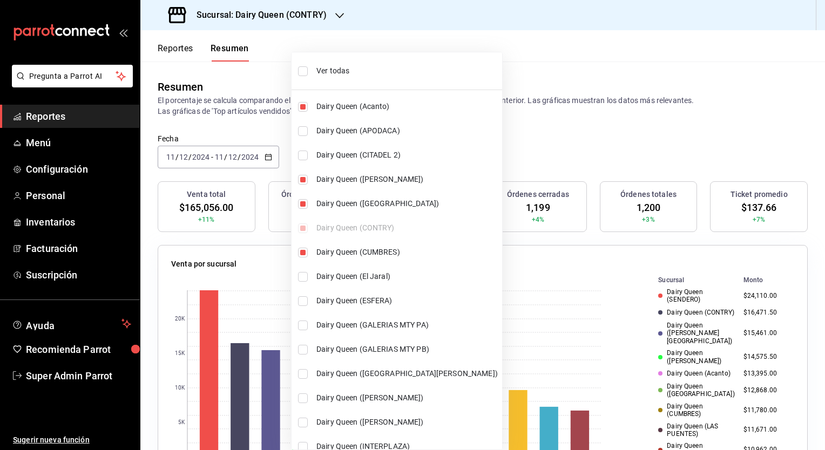
click at [298, 109] on input "checkbox" at bounding box center [303, 107] width 10 height 10
checkbox input "false"
type input "[object Object],[object Object],[object Object],[object Object],[object Object]…"
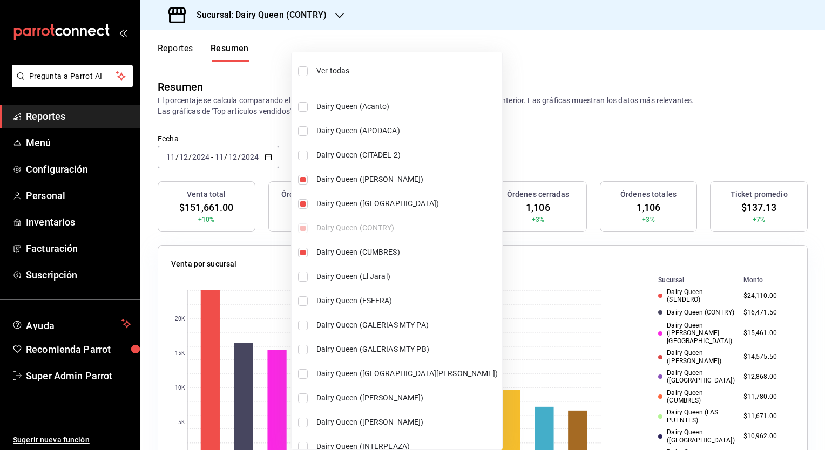
click at [555, 142] on div at bounding box center [412, 225] width 825 height 450
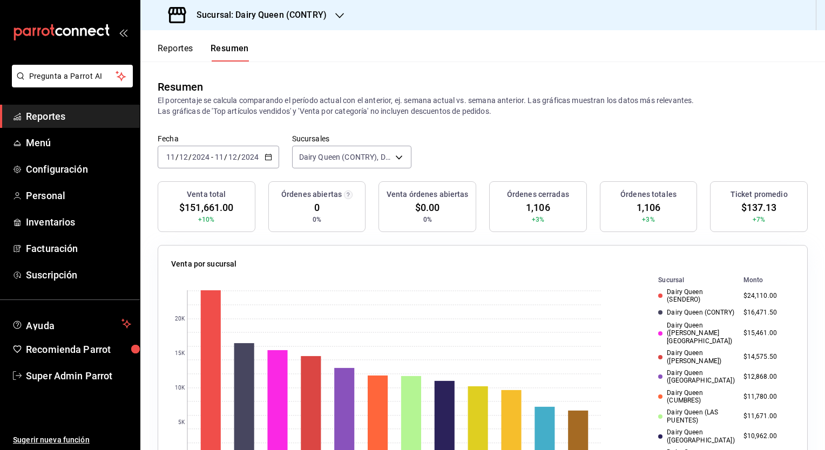
click at [266, 154] on \(Stroke\) "button" at bounding box center [268, 157] width 6 height 6
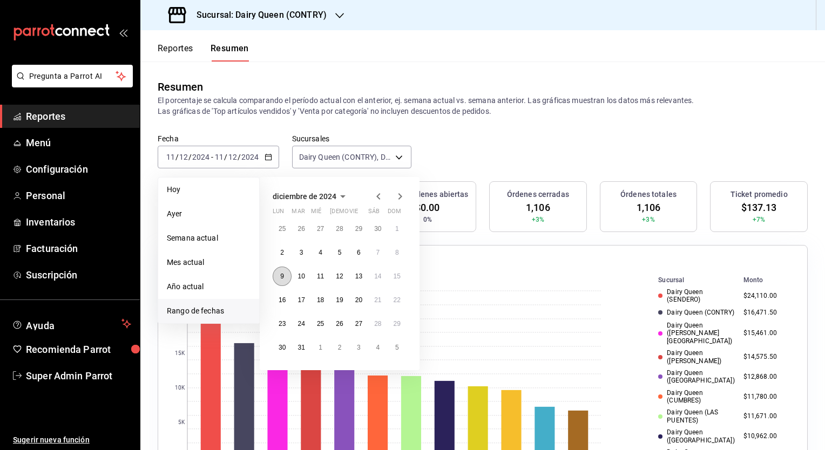
click at [276, 277] on button "9" at bounding box center [282, 276] width 19 height 19
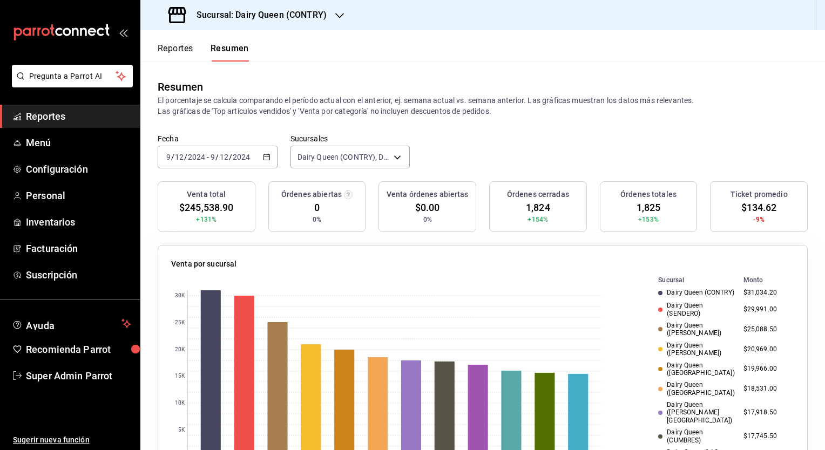
click at [263, 154] on icon "button" at bounding box center [267, 157] width 8 height 8
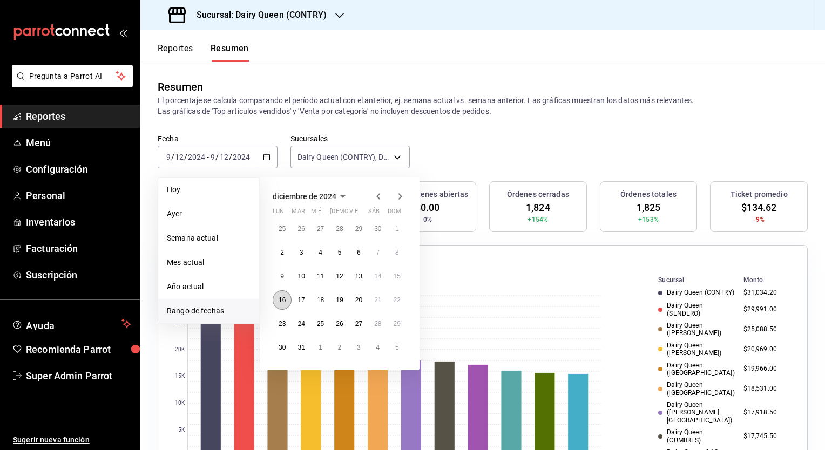
click at [281, 295] on button "16" at bounding box center [282, 299] width 19 height 19
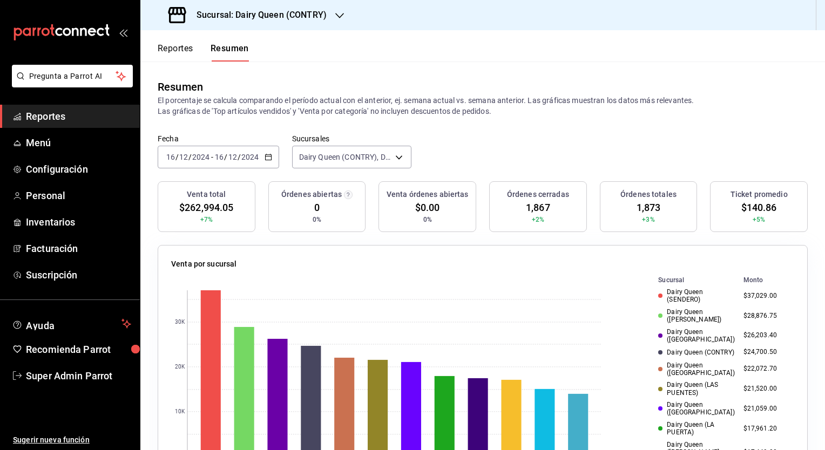
click at [743, 205] on span "$140.86" at bounding box center [759, 207] width 36 height 15
click at [541, 208] on span "1,867" at bounding box center [538, 207] width 24 height 15
click at [270, 162] on div "[DATE] [DATE] - [DATE] [DATE]" at bounding box center [218, 157] width 121 height 23
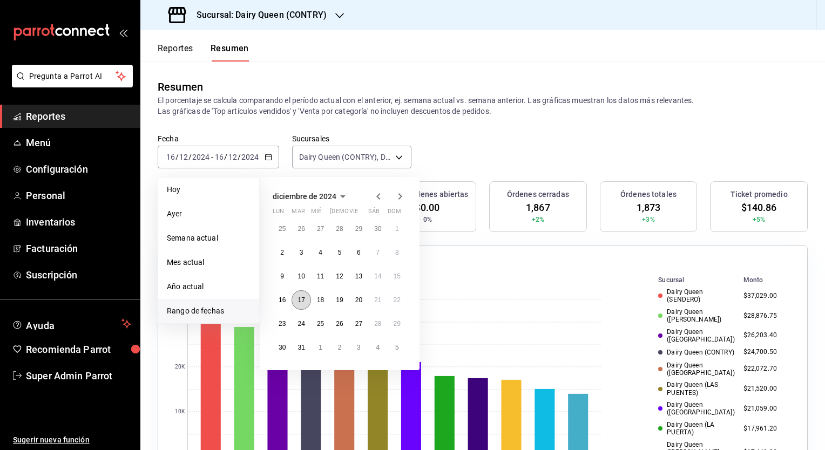
click at [302, 297] on abbr "17" at bounding box center [300, 300] width 7 height 8
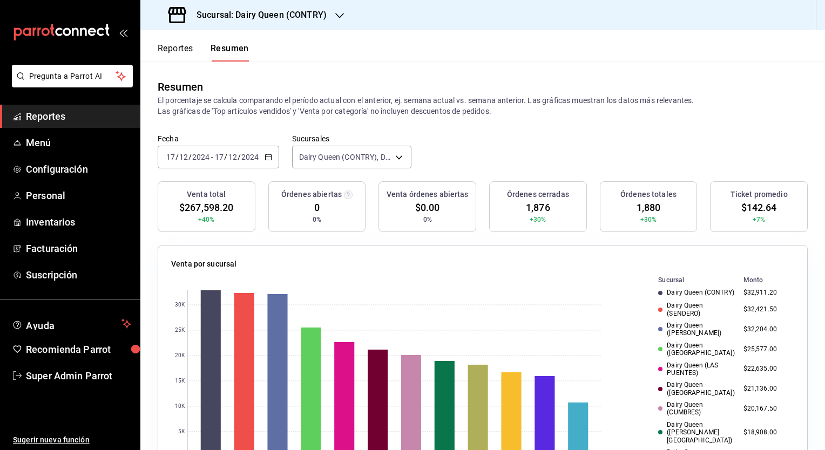
click at [747, 207] on span "$142.64" at bounding box center [759, 207] width 36 height 15
click at [533, 209] on span "1,876" at bounding box center [538, 207] width 24 height 15
click at [271, 158] on div "[DATE] [DATE] - [DATE] [DATE]" at bounding box center [218, 157] width 121 height 23
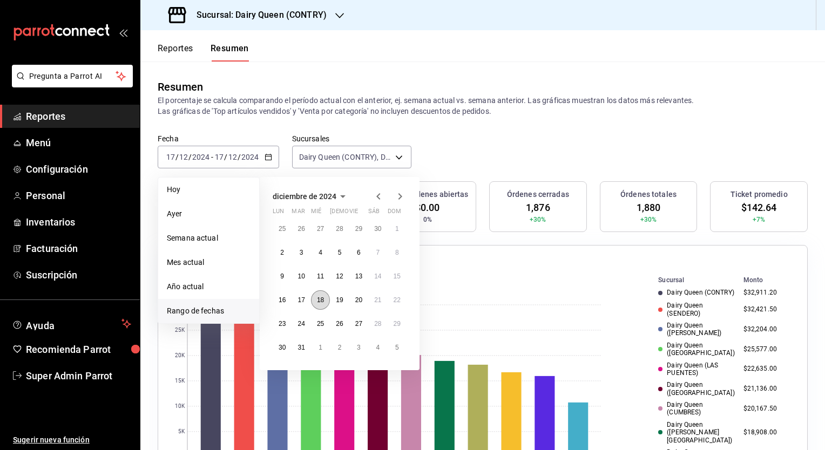
click at [320, 297] on abbr "18" at bounding box center [320, 300] width 7 height 8
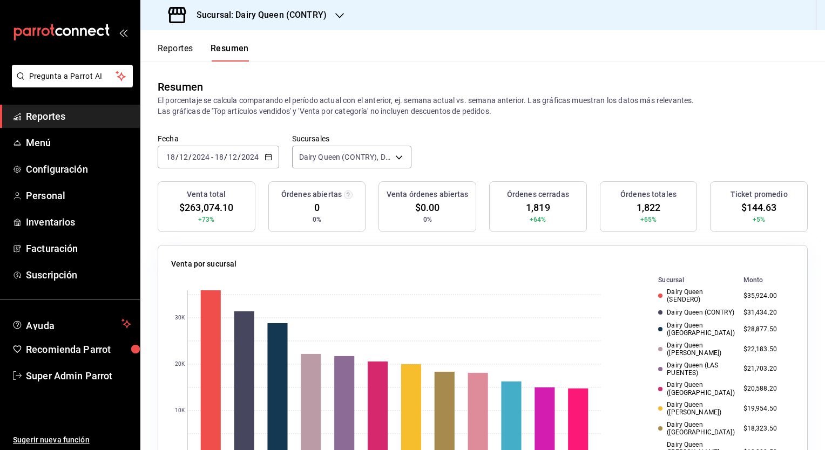
click at [747, 201] on span "$144.63" at bounding box center [759, 207] width 36 height 15
click at [529, 208] on span "1,819" at bounding box center [538, 207] width 24 height 15
drag, startPoint x: 572, startPoint y: 226, endPoint x: 550, endPoint y: 223, distance: 21.7
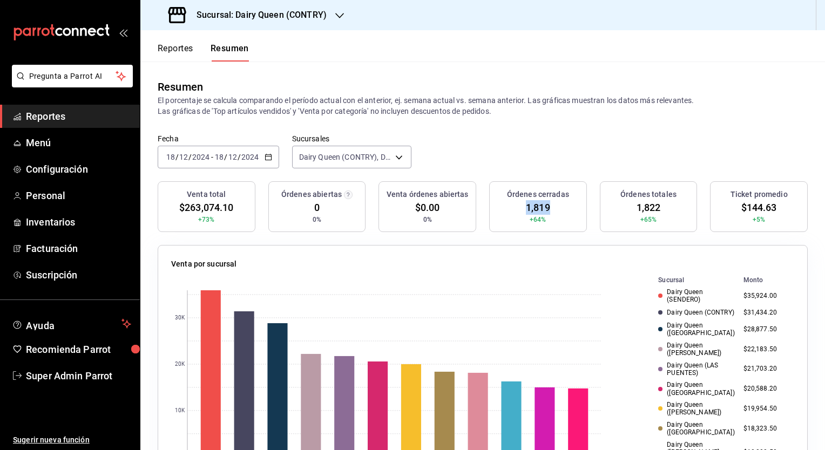
click at [572, 226] on div "Órdenes cerradas 1,819 +64%" at bounding box center [538, 206] width 98 height 51
click at [528, 208] on span "1,819" at bounding box center [538, 207] width 24 height 15
click at [269, 151] on div "[DATE] [DATE] - [DATE] [DATE]" at bounding box center [218, 157] width 121 height 23
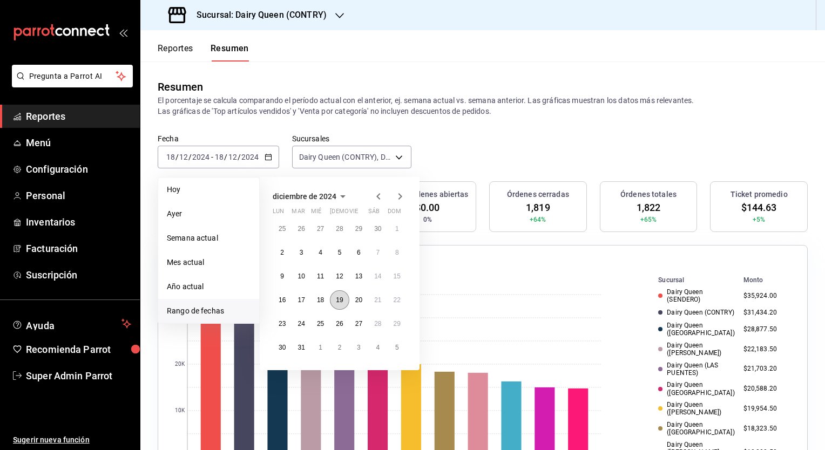
click at [340, 304] on button "19" at bounding box center [339, 299] width 19 height 19
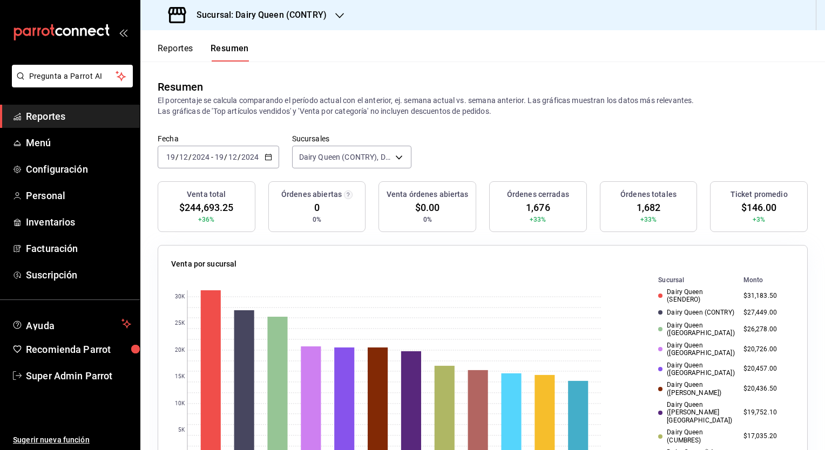
click at [744, 206] on span "$146.00" at bounding box center [759, 207] width 36 height 15
click at [535, 206] on span "1,676" at bounding box center [538, 207] width 24 height 15
click at [274, 155] on div "[DATE] [DATE] - [DATE] [DATE]" at bounding box center [218, 157] width 121 height 23
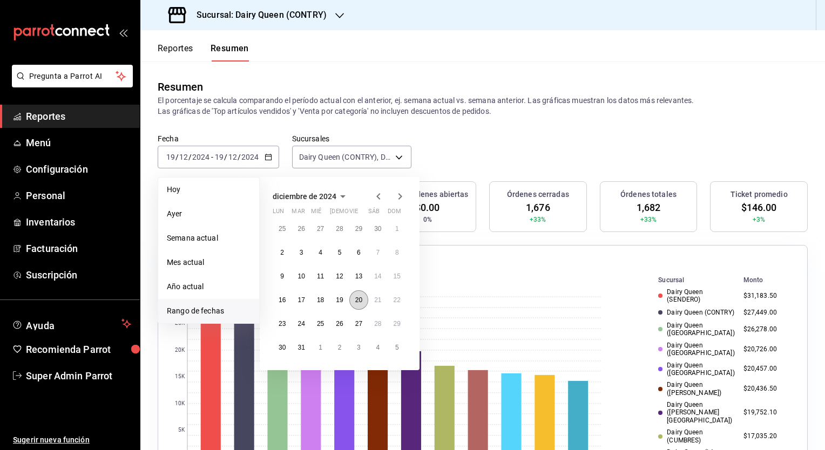
click at [357, 301] on abbr "20" at bounding box center [358, 300] width 7 height 8
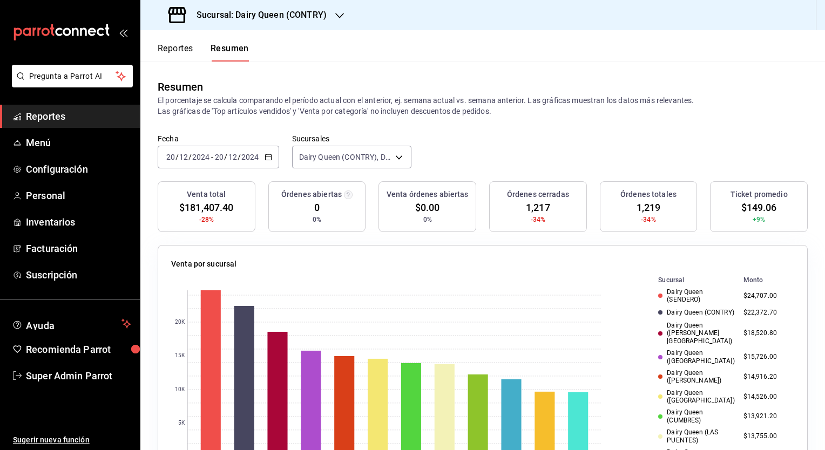
click at [746, 205] on span "$149.06" at bounding box center [759, 207] width 36 height 15
click at [535, 209] on span "1,217" at bounding box center [538, 207] width 24 height 15
click at [266, 157] on icon "button" at bounding box center [268, 157] width 8 height 8
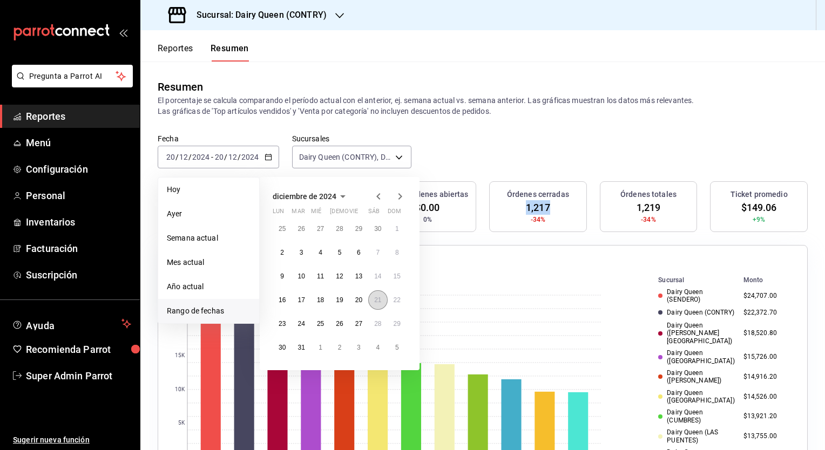
click at [372, 298] on button "21" at bounding box center [377, 299] width 19 height 19
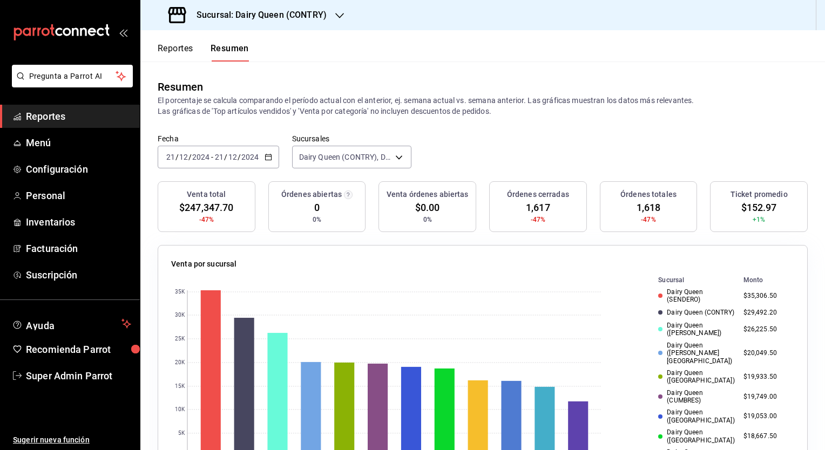
click at [753, 207] on span "$152.97" at bounding box center [759, 207] width 36 height 15
click at [526, 207] on span "1,617" at bounding box center [538, 207] width 24 height 15
click at [262, 161] on div "[DATE] [DATE] - [DATE] [DATE]" at bounding box center [218, 157] width 121 height 23
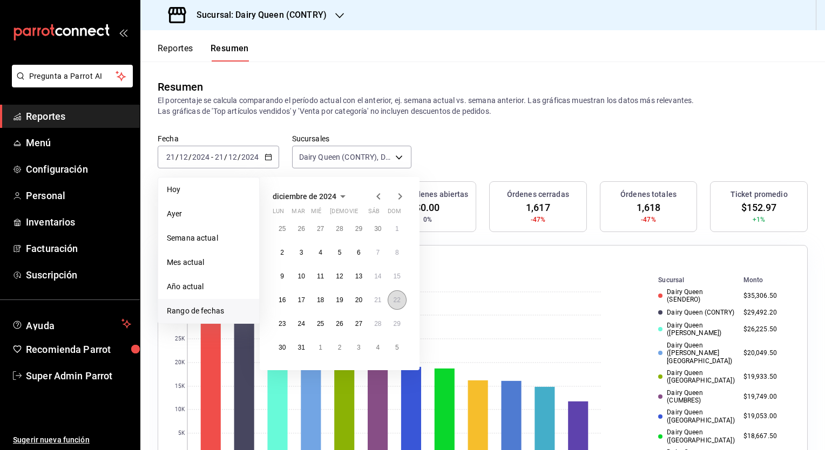
click at [394, 304] on button "22" at bounding box center [396, 299] width 19 height 19
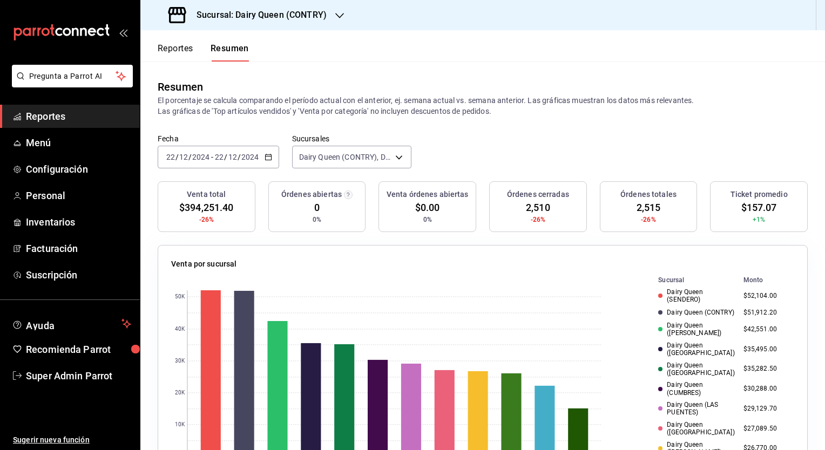
click at [265, 159] on icon "button" at bounding box center [268, 157] width 8 height 8
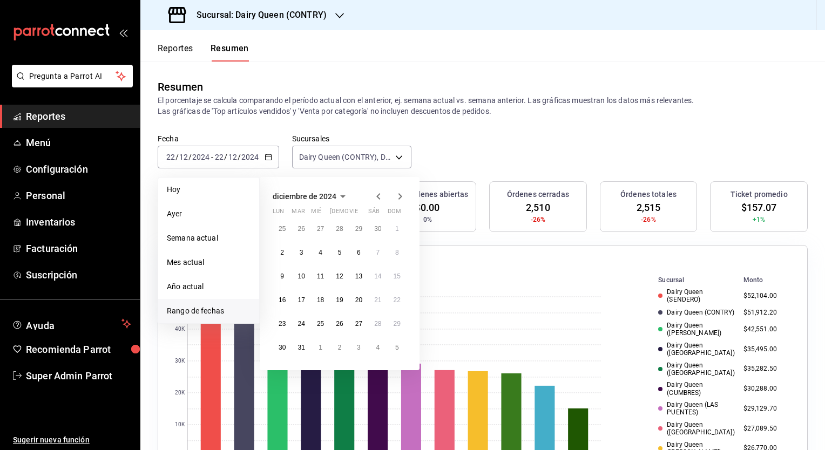
click at [605, 195] on div "Órdenes totales" at bounding box center [648, 194] width 88 height 11
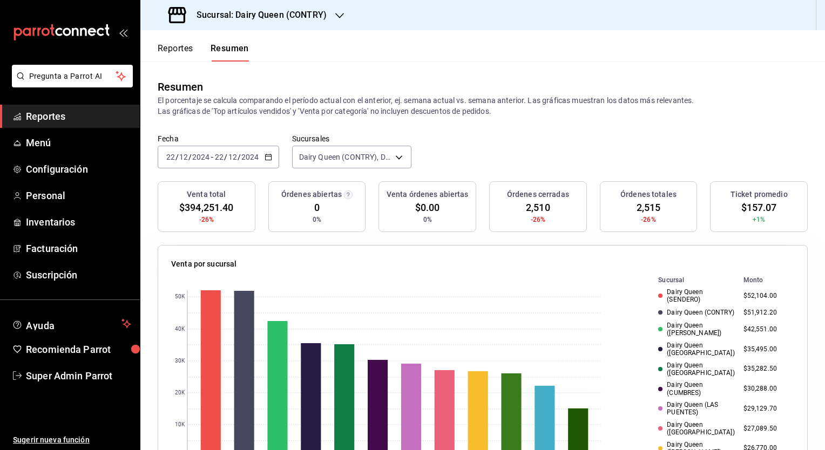
click at [758, 209] on span "$157.07" at bounding box center [759, 207] width 36 height 15
click at [758, 208] on span "$157.07" at bounding box center [759, 207] width 36 height 15
click at [535, 206] on span "2,510" at bounding box center [538, 207] width 24 height 15
click at [271, 155] on div "[DATE] [DATE] - [DATE] [DATE]" at bounding box center [218, 157] width 121 height 23
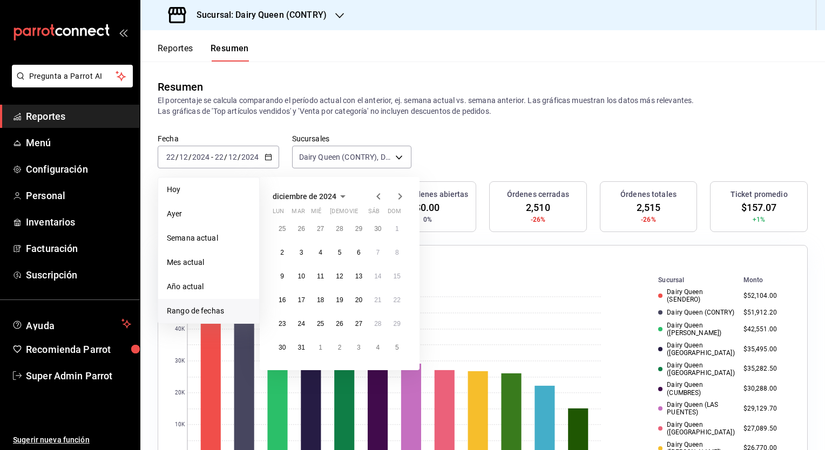
click at [396, 195] on icon "button" at bounding box center [399, 196] width 13 height 13
click at [287, 276] on button "13" at bounding box center [282, 276] width 19 height 19
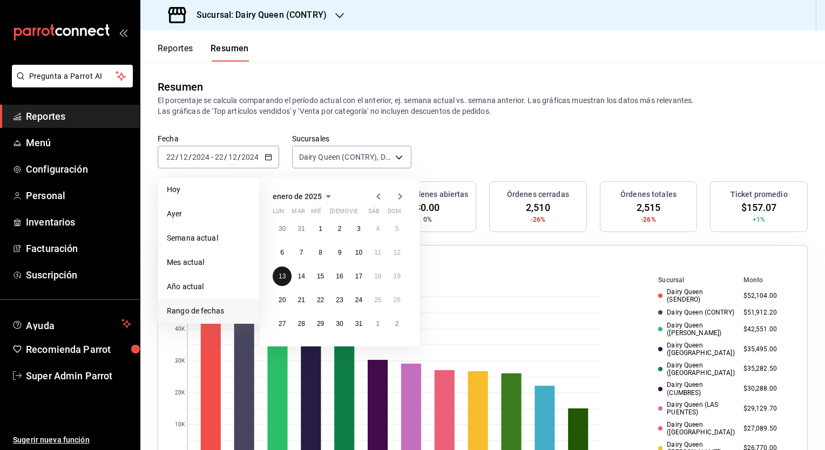
click at [287, 276] on button "13" at bounding box center [282, 276] width 19 height 19
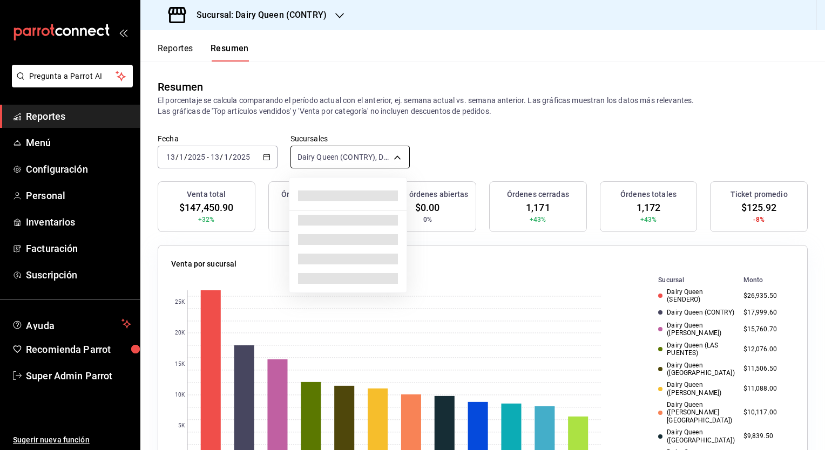
click at [389, 156] on body "Pregunta a Parrot AI Reportes Menú Configuración Personal Inventarios Facturaci…" at bounding box center [412, 225] width 825 height 450
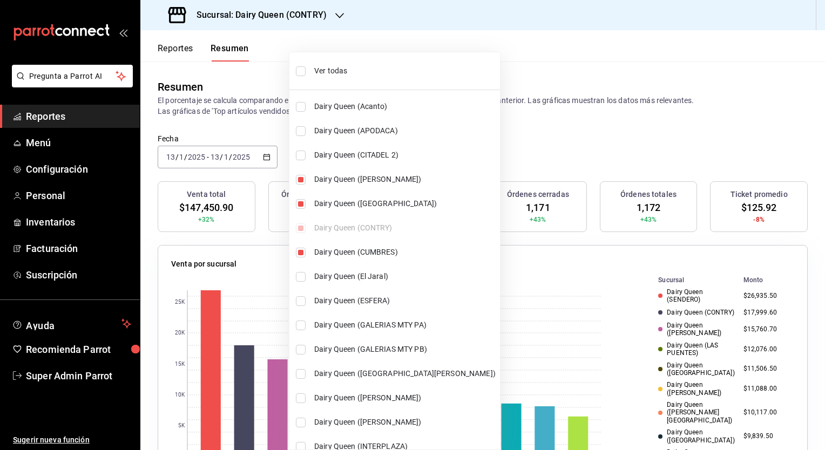
click at [302, 105] on input "checkbox" at bounding box center [301, 107] width 10 height 10
checkbox input "true"
type input "[object Object],[object Object],[object Object],[object Object],[object Object]…"
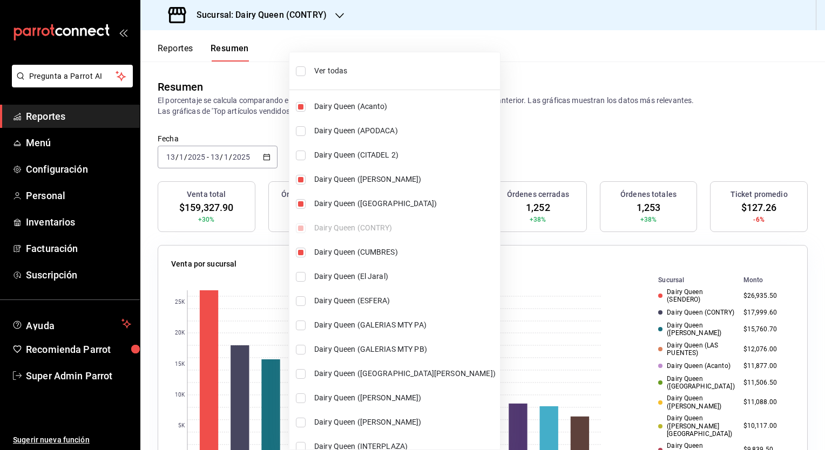
click at [596, 137] on div at bounding box center [412, 225] width 825 height 450
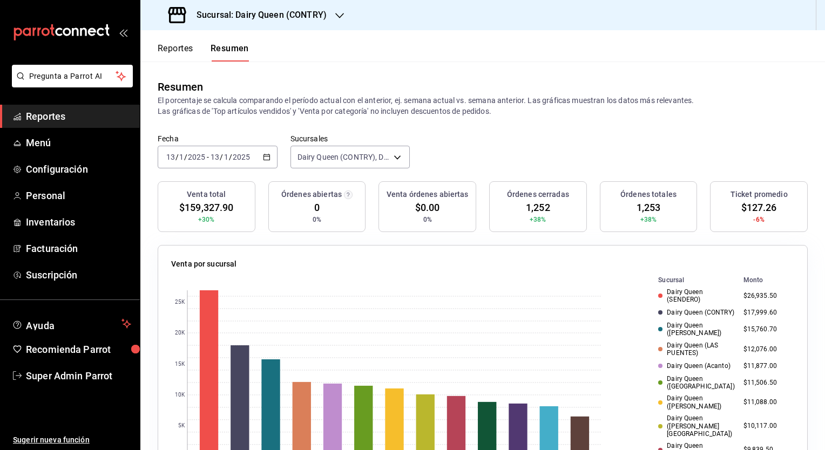
click at [395, 264] on div "Venta por sucursal" at bounding box center [482, 266] width 623 height 16
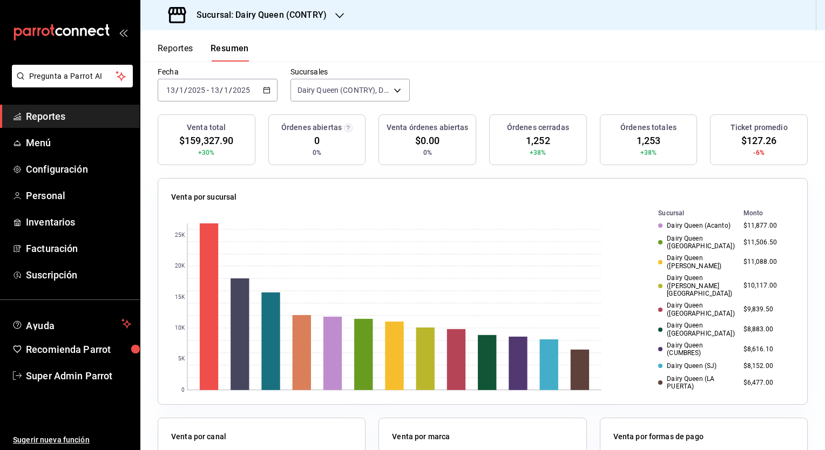
scroll to position [162, 0]
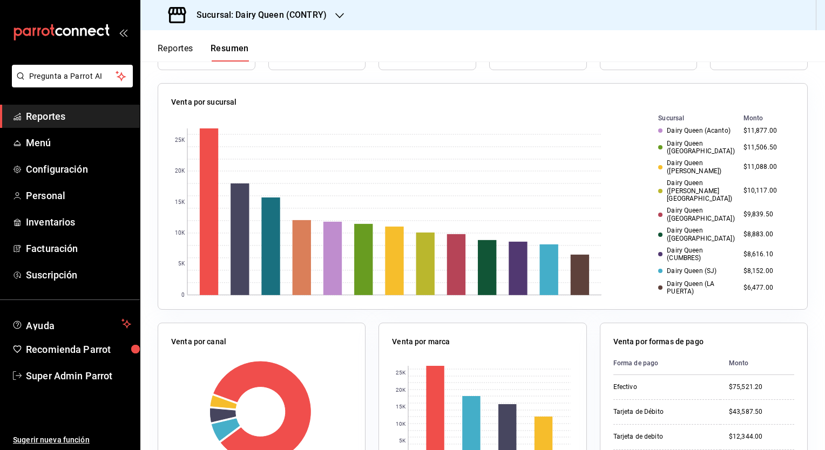
drag, startPoint x: 584, startPoint y: 116, endPoint x: 589, endPoint y: 122, distance: 8.0
click at [584, 116] on rect at bounding box center [386, 211] width 430 height 199
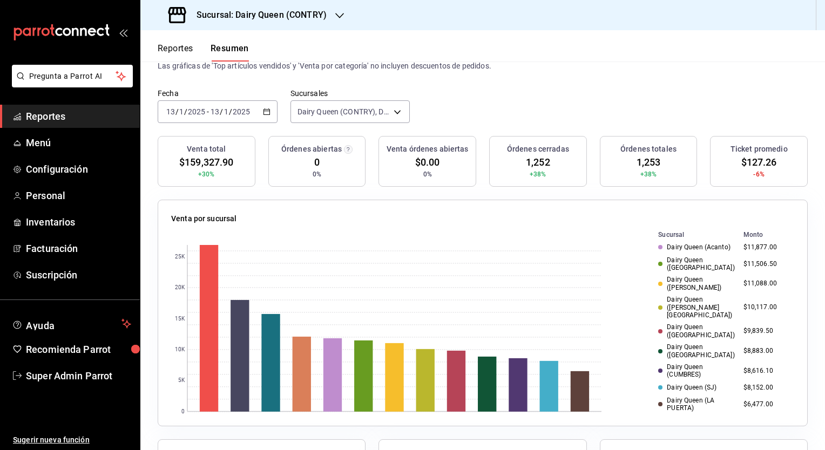
scroll to position [0, 0]
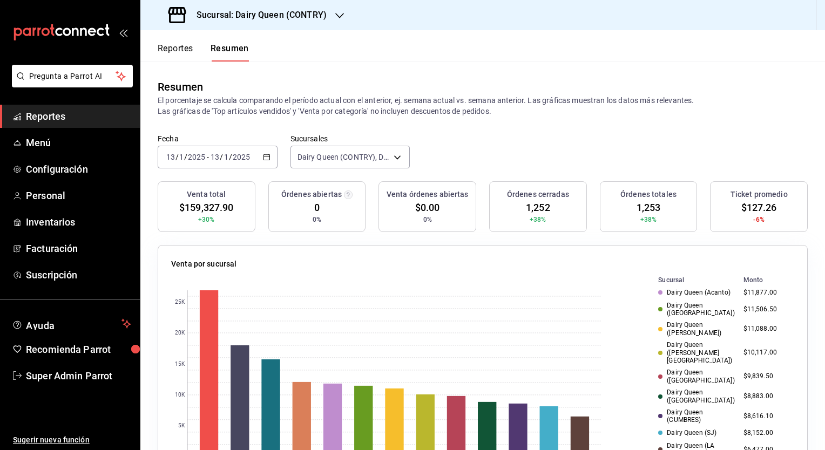
click at [754, 208] on span "$127.26" at bounding box center [759, 207] width 36 height 15
click at [530, 211] on span "1,252" at bounding box center [538, 207] width 24 height 15
click at [267, 158] on icon "button" at bounding box center [267, 157] width 8 height 8
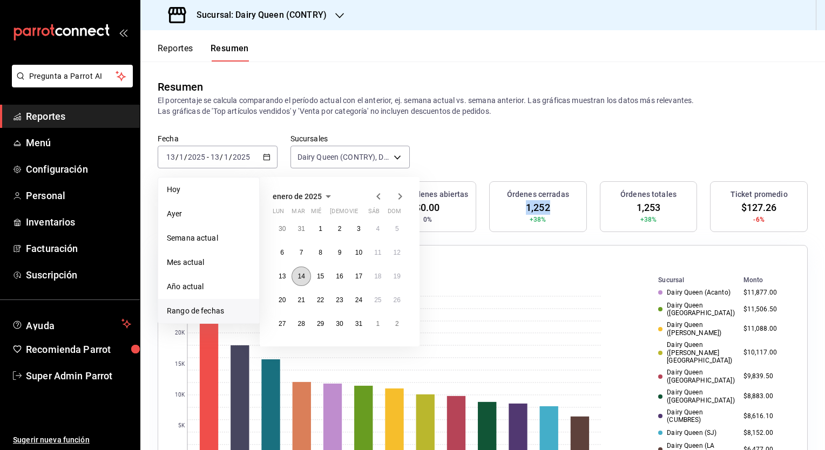
click at [301, 274] on abbr "14" at bounding box center [300, 277] width 7 height 8
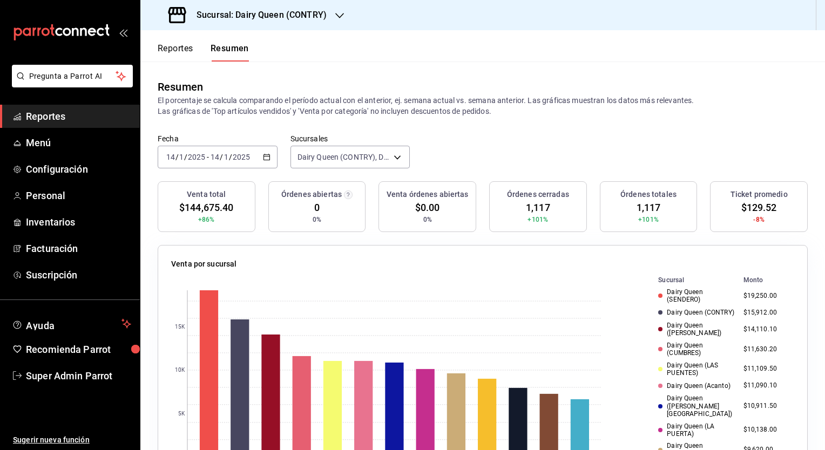
click at [762, 207] on span "$129.52" at bounding box center [759, 207] width 36 height 15
click at [537, 202] on span "1,117" at bounding box center [538, 207] width 24 height 15
click at [268, 152] on div "[DATE] [DATE] - [DATE] [DATE]" at bounding box center [218, 157] width 120 height 23
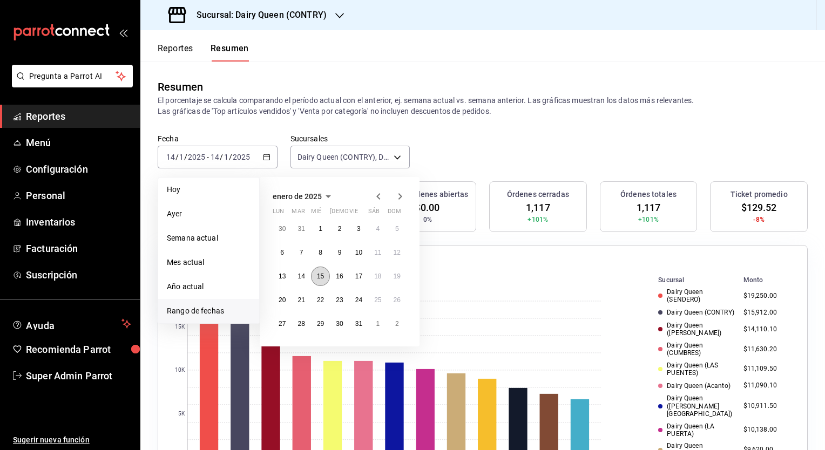
click at [322, 271] on button "15" at bounding box center [320, 276] width 19 height 19
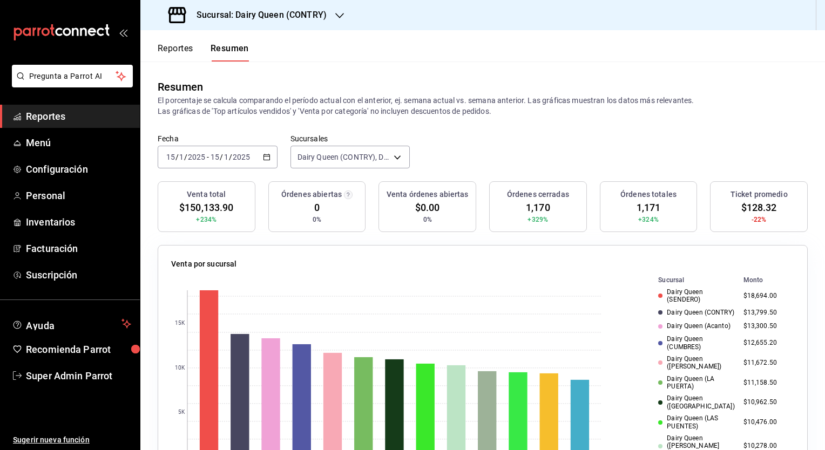
click at [172, 251] on div "Venta por sucursal 0 5K 10K 15K Sucursal Monto Dairy Queen (SENDERO) $18,694.00…" at bounding box center [483, 358] width 650 height 227
click at [265, 155] on icon "button" at bounding box center [267, 157] width 8 height 8
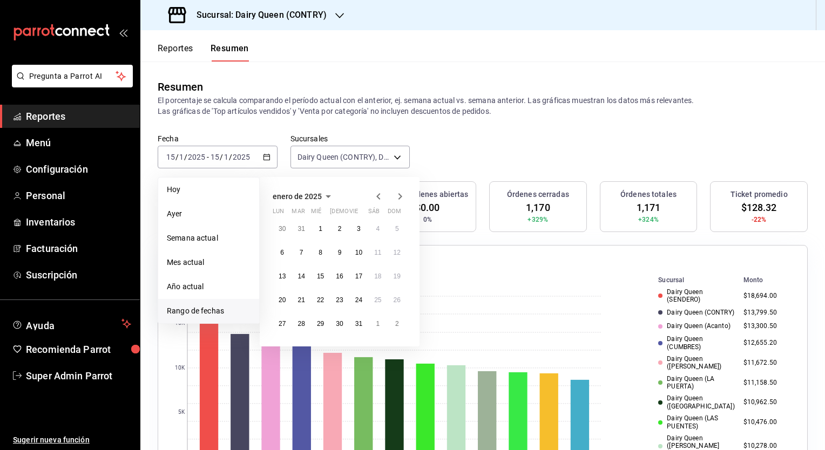
click at [722, 166] on div "Fecha [DATE] [DATE] - [DATE] [DATE] [PERSON_NAME] Semana actual Mes actual Año …" at bounding box center [482, 157] width 684 height 47
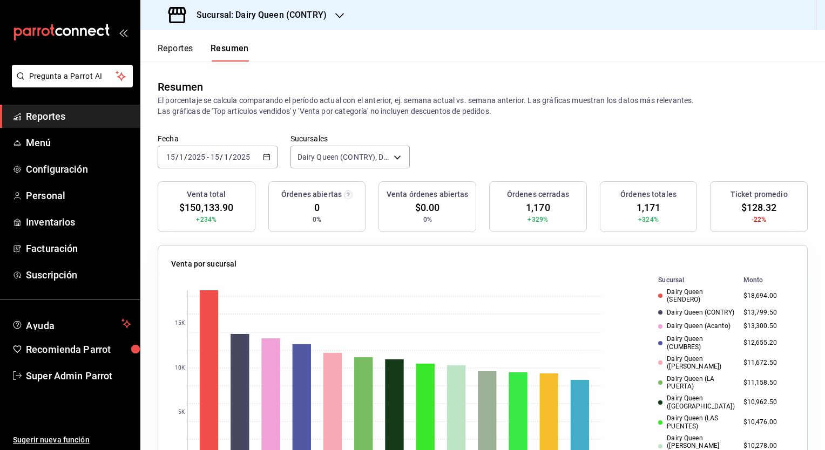
click at [268, 161] on icon "button" at bounding box center [267, 157] width 8 height 8
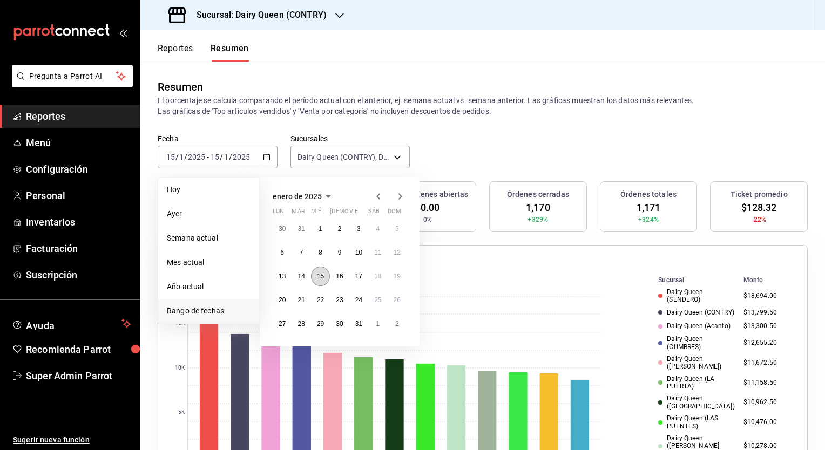
click at [318, 281] on button "15" at bounding box center [320, 276] width 19 height 19
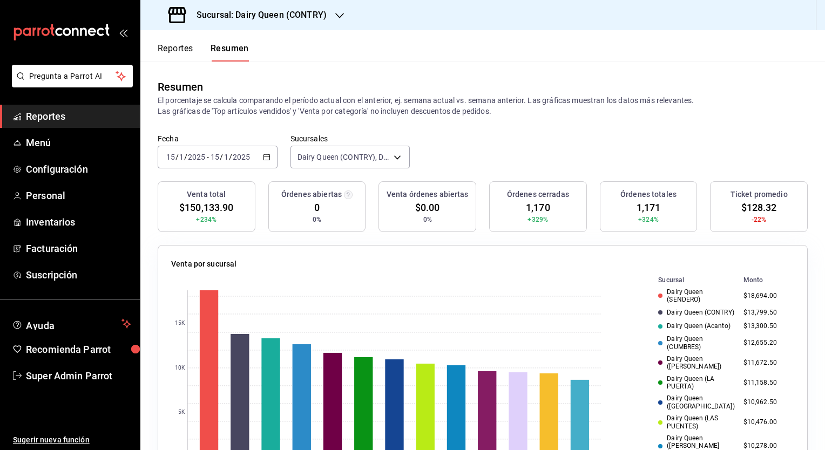
click at [749, 210] on span "$128.32" at bounding box center [759, 207] width 36 height 15
click at [530, 210] on span "1,170" at bounding box center [538, 207] width 24 height 15
click at [263, 159] on icon "button" at bounding box center [267, 157] width 8 height 8
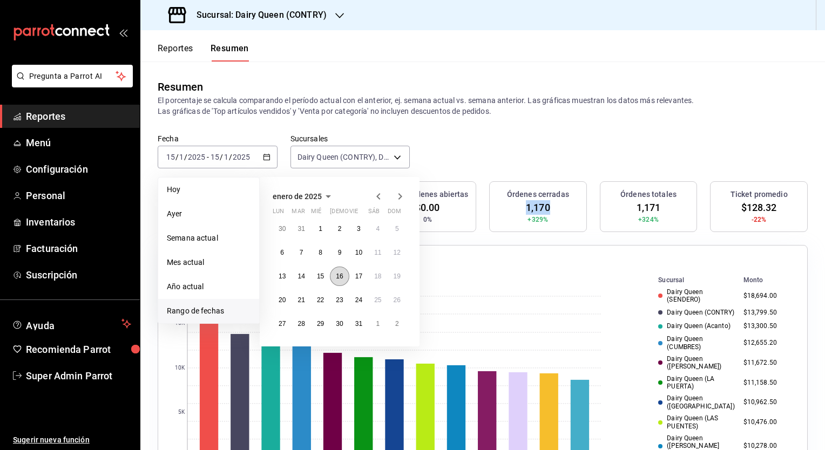
click at [338, 280] on button "16" at bounding box center [339, 276] width 19 height 19
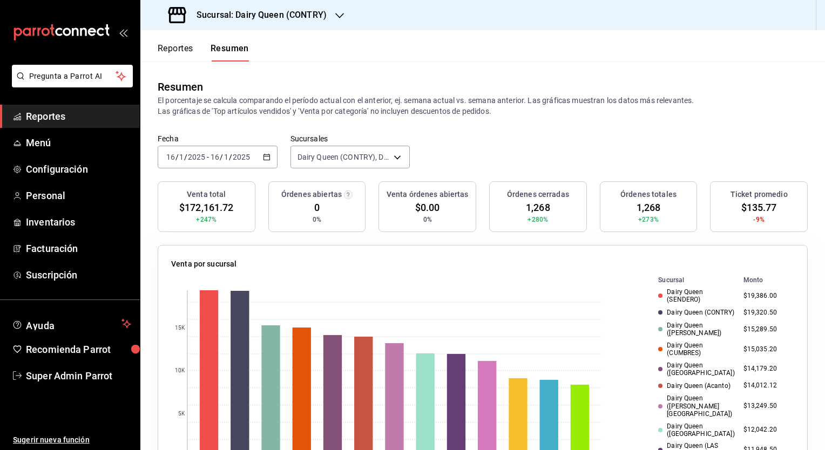
click at [752, 210] on span "$135.77" at bounding box center [759, 207] width 36 height 15
click at [533, 208] on span "1,268" at bounding box center [538, 207] width 24 height 15
click at [267, 163] on div "[DATE] [DATE] - [DATE] [DATE]" at bounding box center [218, 157] width 120 height 23
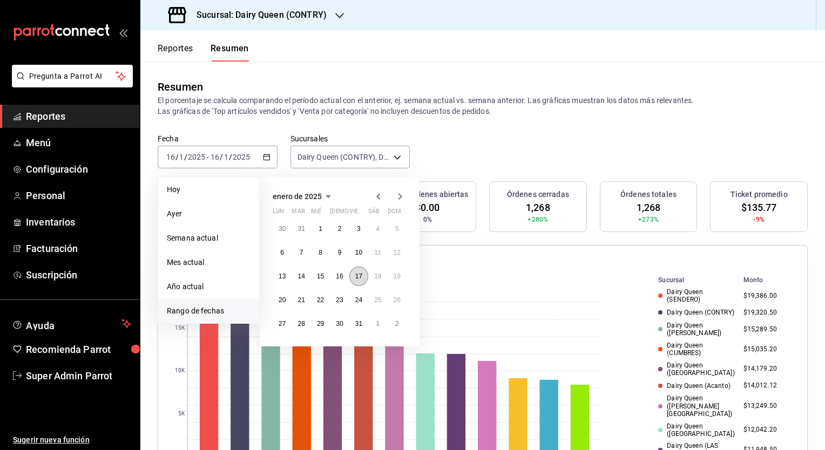
click at [354, 280] on button "17" at bounding box center [358, 276] width 19 height 19
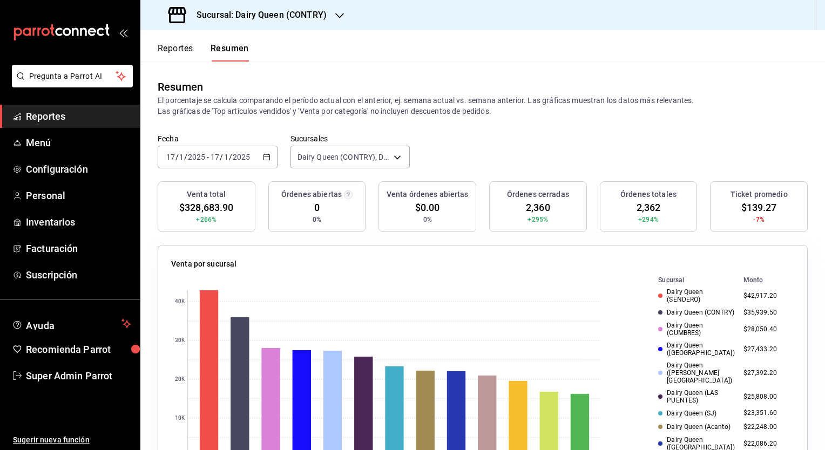
click at [754, 204] on span "$139.27" at bounding box center [759, 207] width 36 height 15
click at [533, 212] on span "2,360" at bounding box center [538, 207] width 24 height 15
click at [267, 159] on icon "button" at bounding box center [267, 157] width 8 height 8
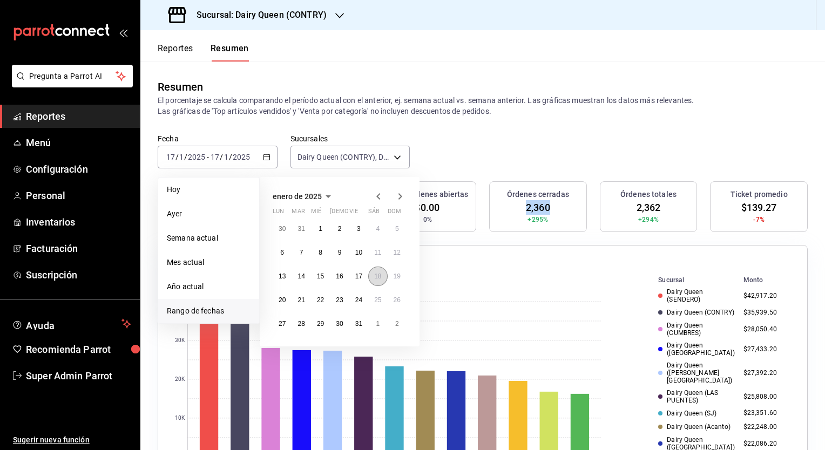
click at [380, 280] on button "18" at bounding box center [377, 276] width 19 height 19
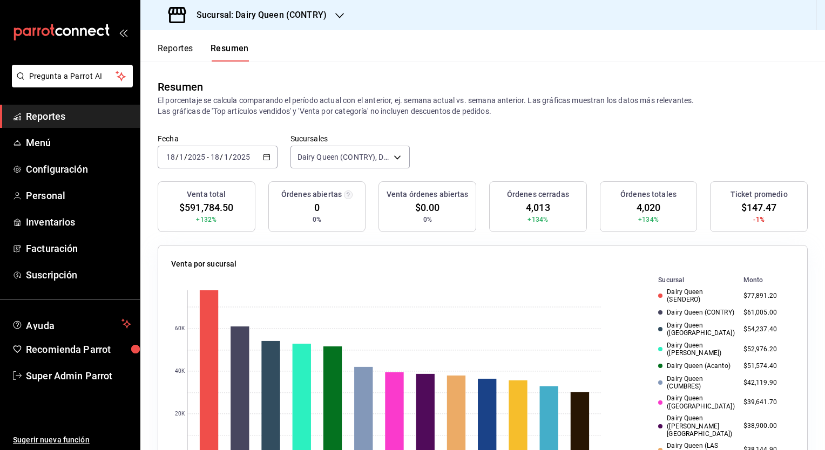
click at [750, 208] on span "$147.47" at bounding box center [759, 207] width 36 height 15
click at [537, 210] on span "4,013" at bounding box center [538, 207] width 24 height 15
click at [266, 154] on \(Stroke\) "button" at bounding box center [266, 157] width 6 height 6
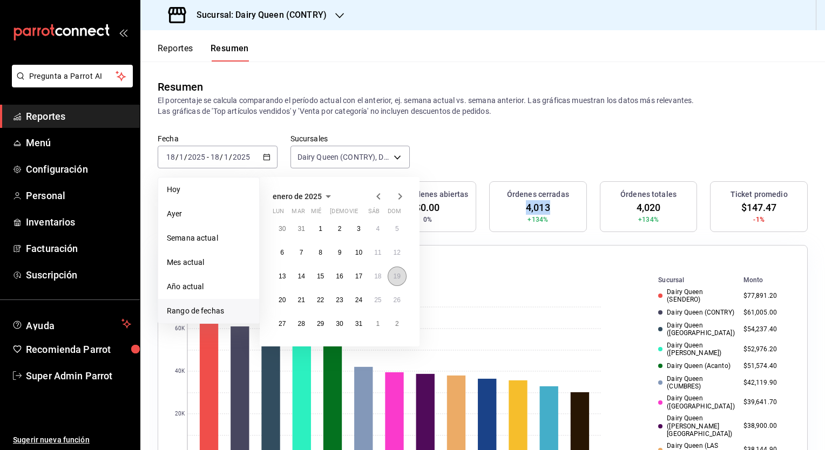
click at [392, 278] on button "19" at bounding box center [396, 276] width 19 height 19
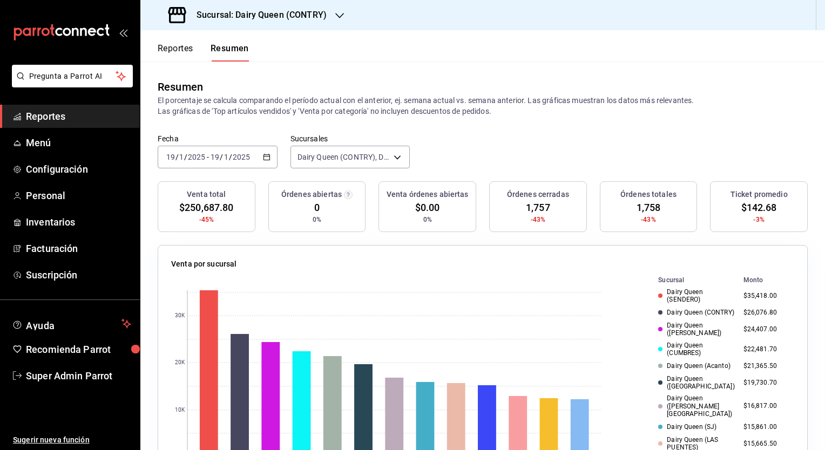
click at [750, 209] on span "$142.68" at bounding box center [759, 207] width 36 height 15
click at [529, 202] on span "1,757" at bounding box center [538, 207] width 24 height 15
click at [269, 156] on div "[DATE] [DATE] - [DATE] [DATE]" at bounding box center [218, 157] width 120 height 23
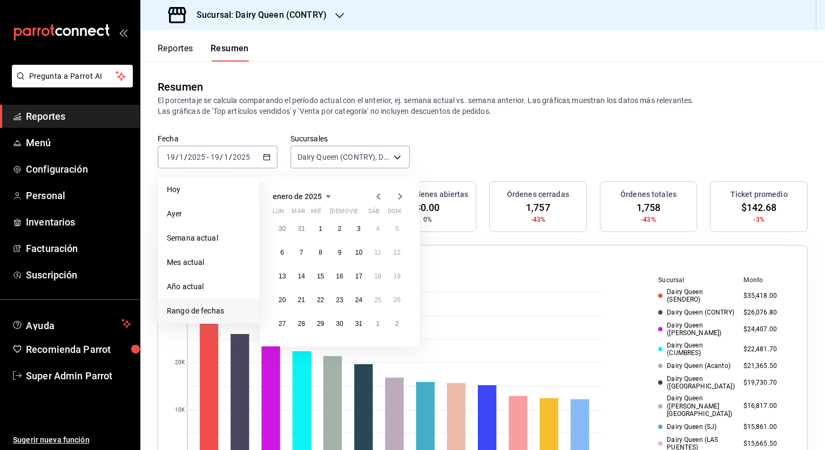
click at [377, 197] on icon "button" at bounding box center [378, 196] width 13 height 13
click at [377, 197] on icon "button" at bounding box center [378, 196] width 4 height 6
click at [281, 274] on abbr "11" at bounding box center [281, 277] width 7 height 8
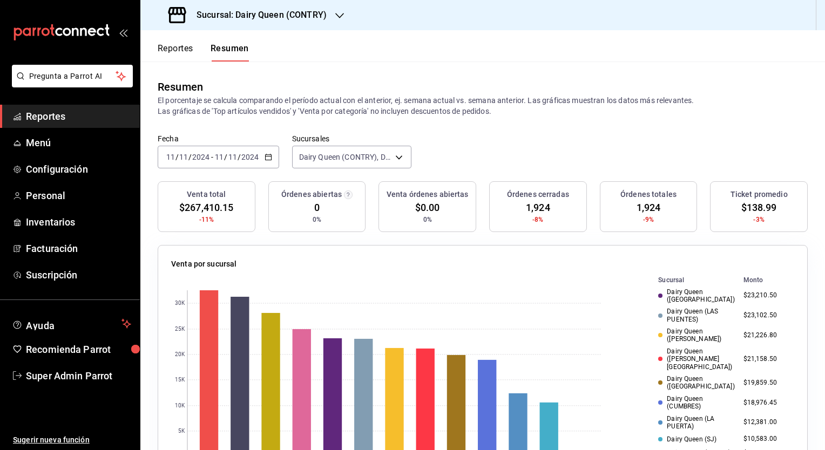
click at [270, 152] on div "[DATE] [DATE] - [DATE] [DATE]" at bounding box center [218, 157] width 121 height 23
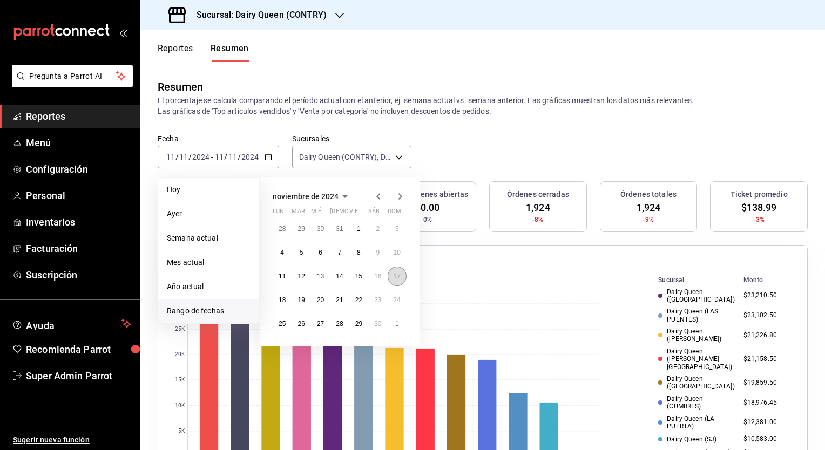
click at [396, 281] on button "17" at bounding box center [396, 276] width 19 height 19
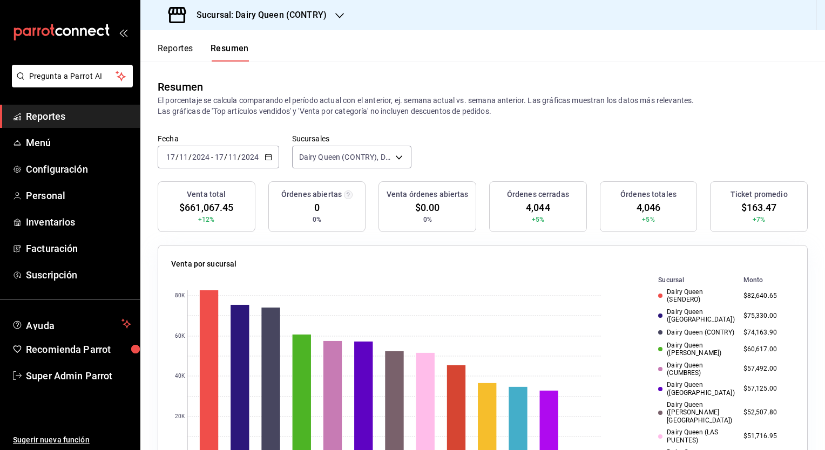
scroll to position [5, 0]
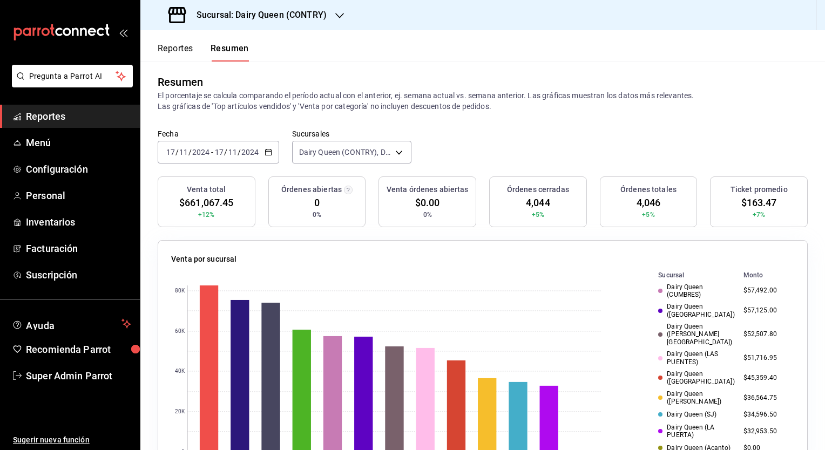
click at [266, 156] on div "[DATE] [DATE] - [DATE] [DATE]" at bounding box center [218, 152] width 121 height 23
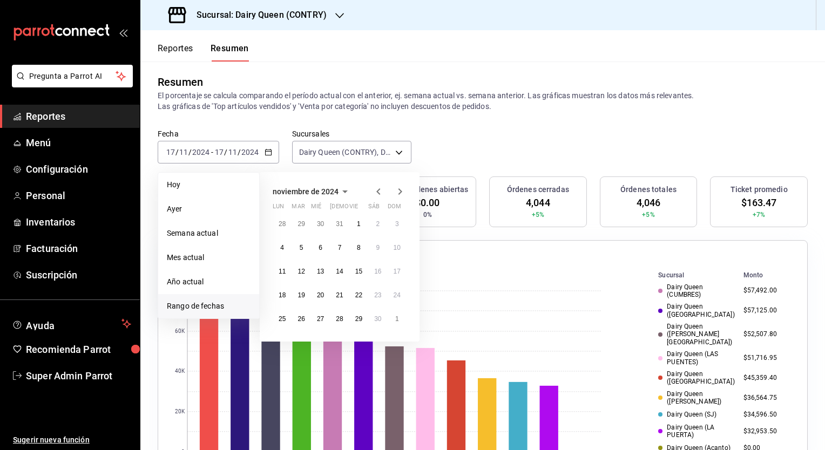
click at [397, 189] on icon "button" at bounding box center [399, 191] width 13 height 13
click at [283, 275] on button "10" at bounding box center [282, 271] width 19 height 19
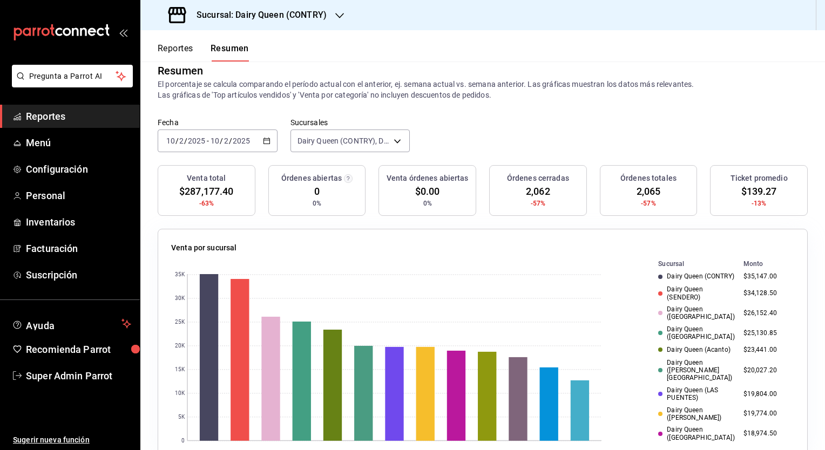
scroll to position [0, 0]
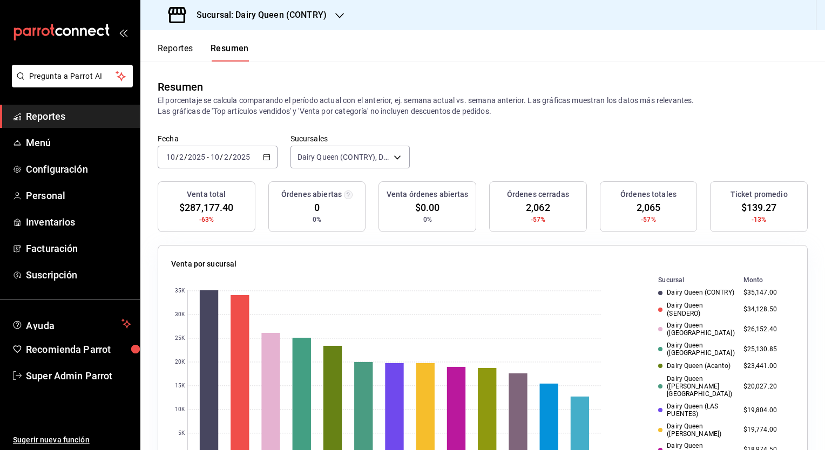
click at [747, 208] on span "$139.27" at bounding box center [759, 207] width 36 height 15
click at [535, 207] on span "2,062" at bounding box center [538, 207] width 24 height 15
click at [268, 158] on icon "button" at bounding box center [267, 157] width 8 height 8
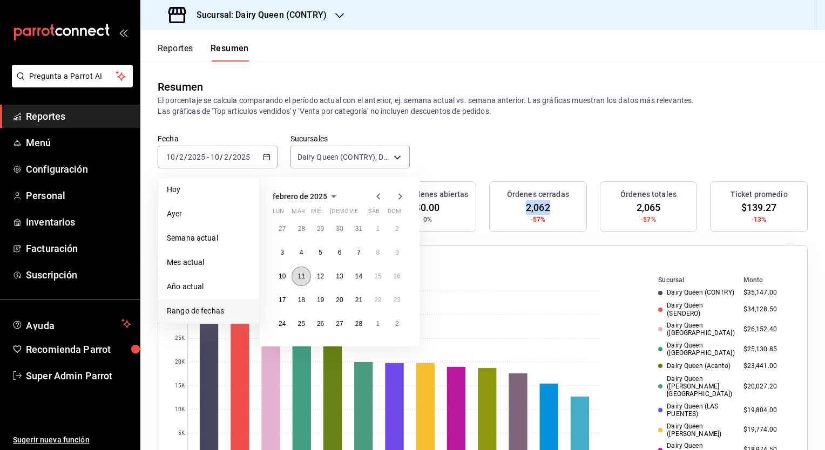
click at [298, 282] on button "11" at bounding box center [300, 276] width 19 height 19
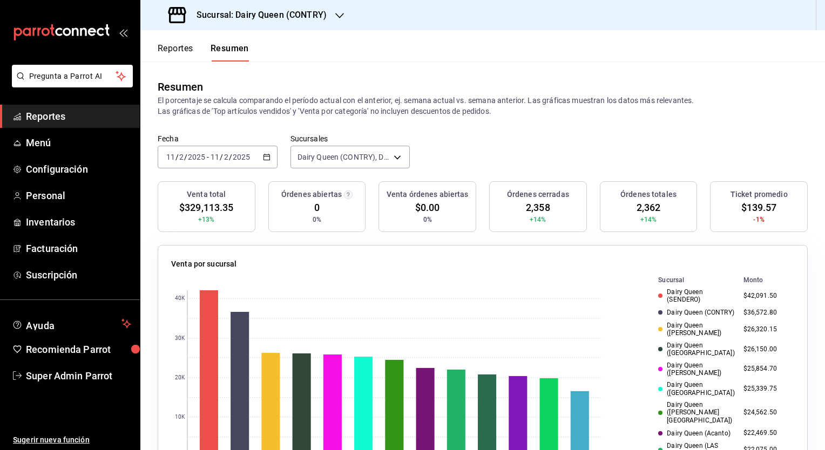
click at [750, 210] on span "$139.57" at bounding box center [759, 207] width 36 height 15
click at [526, 209] on span "2,358" at bounding box center [538, 207] width 24 height 15
click at [259, 164] on div "[DATE] [DATE] - [DATE] [DATE]" at bounding box center [218, 157] width 120 height 23
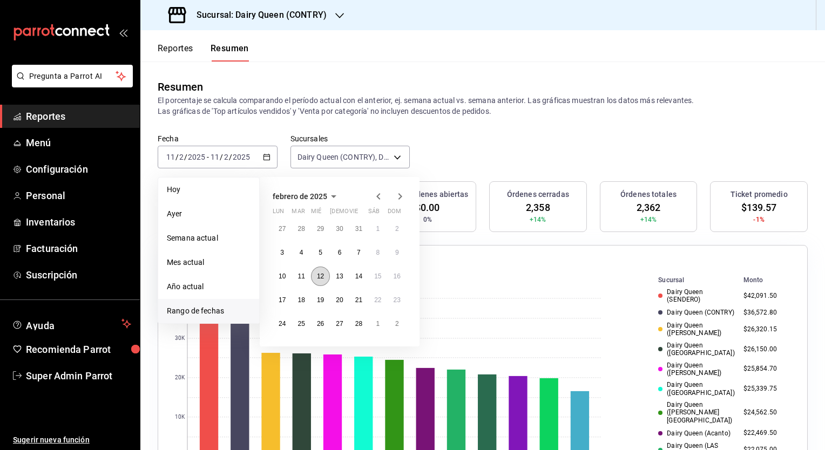
click at [317, 282] on button "12" at bounding box center [320, 276] width 19 height 19
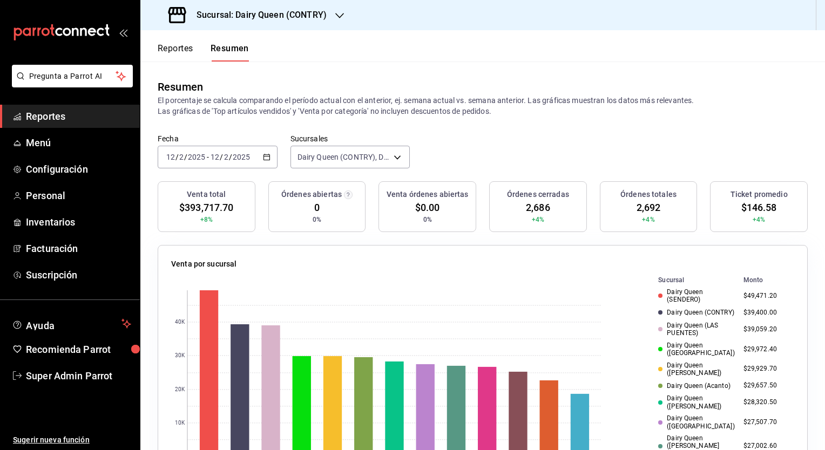
click at [760, 206] on span "$146.58" at bounding box center [759, 207] width 36 height 15
click at [530, 206] on span "2,686" at bounding box center [538, 207] width 24 height 15
click at [271, 156] on div "[DATE] [DATE] - [DATE] [DATE]" at bounding box center [218, 157] width 120 height 23
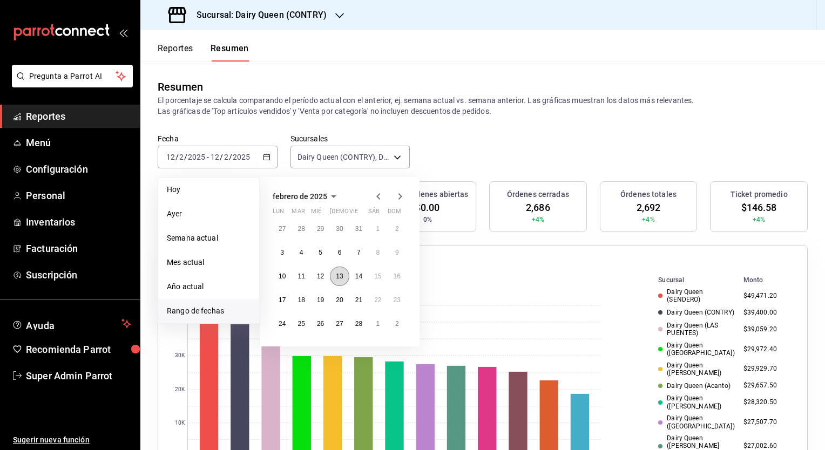
click at [337, 277] on abbr "13" at bounding box center [339, 277] width 7 height 8
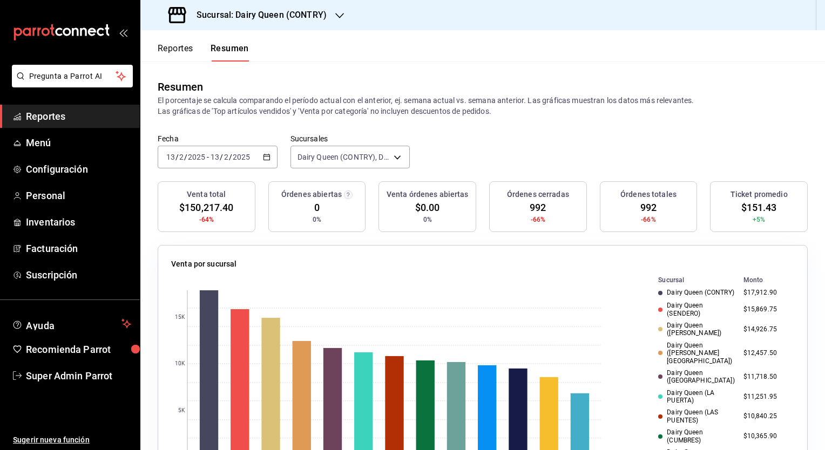
click at [749, 207] on span "$151.43" at bounding box center [759, 207] width 36 height 15
click at [532, 203] on span "992" at bounding box center [537, 207] width 16 height 15
click at [266, 159] on icon "button" at bounding box center [267, 157] width 8 height 8
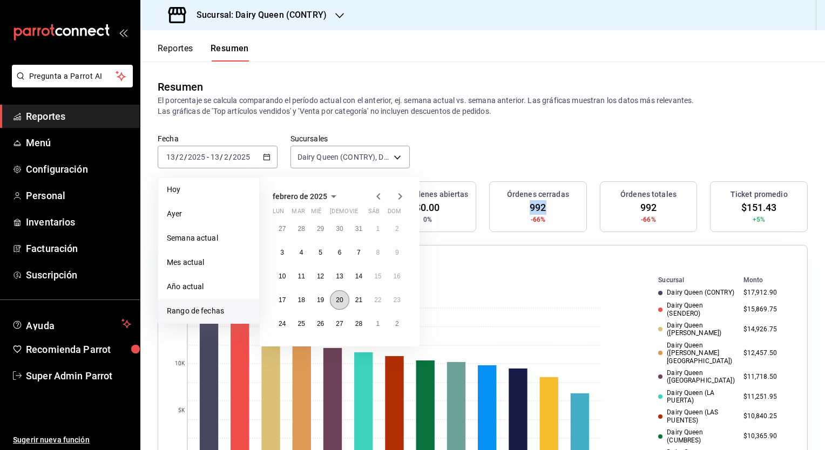
click at [336, 301] on abbr "20" at bounding box center [339, 300] width 7 height 8
click at [335, 301] on button "20" at bounding box center [339, 299] width 19 height 19
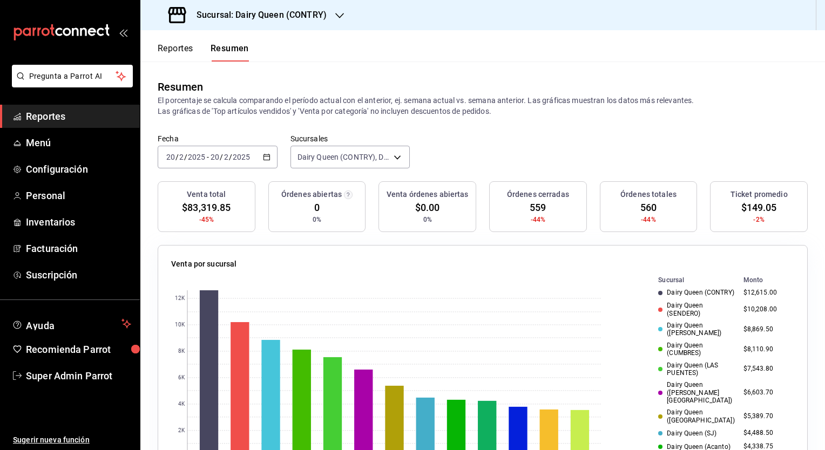
click at [263, 159] on icon "button" at bounding box center [267, 157] width 8 height 8
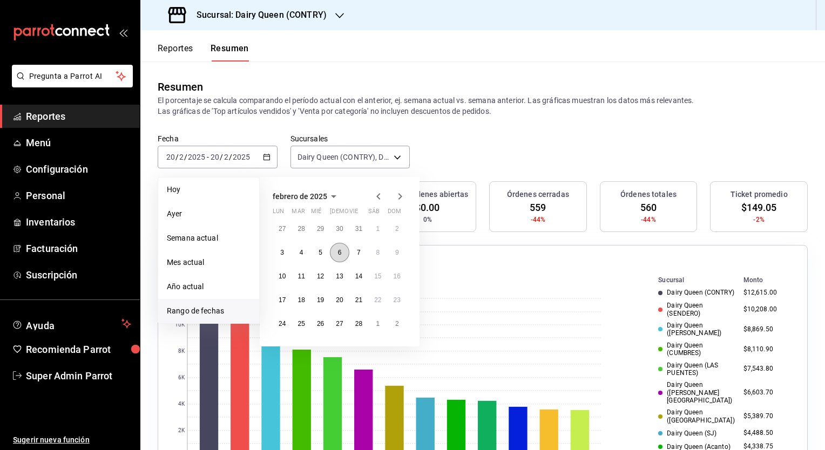
click at [335, 256] on button "6" at bounding box center [339, 252] width 19 height 19
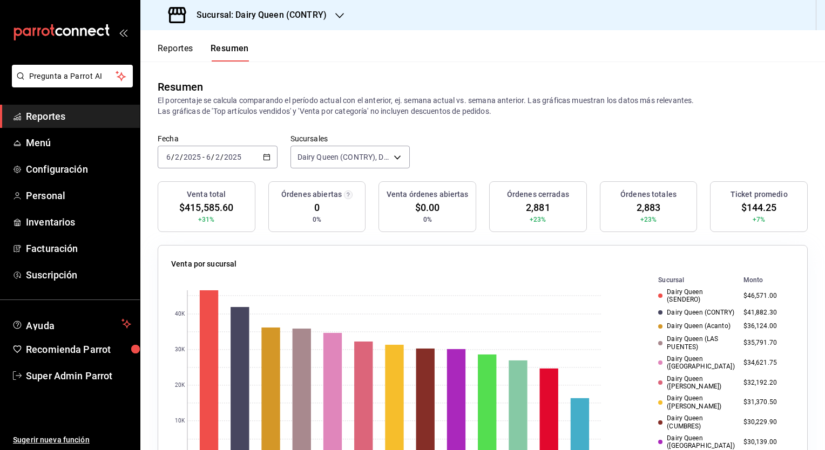
click at [760, 206] on span "$144.25" at bounding box center [759, 207] width 36 height 15
click at [536, 210] on span "2,881" at bounding box center [538, 207] width 24 height 15
click at [758, 206] on span "$144.25" at bounding box center [759, 207] width 36 height 15
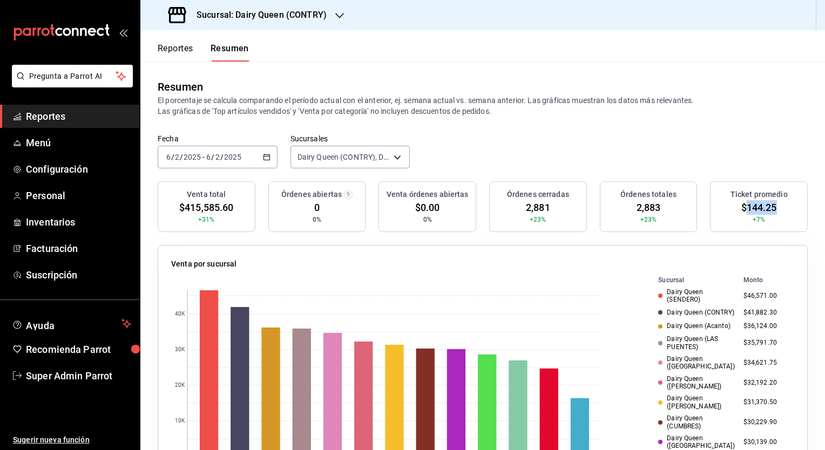
click at [758, 206] on span "$144.25" at bounding box center [759, 207] width 36 height 15
click at [261, 163] on div "[DATE] [DATE] - [DATE] [DATE]" at bounding box center [218, 157] width 120 height 23
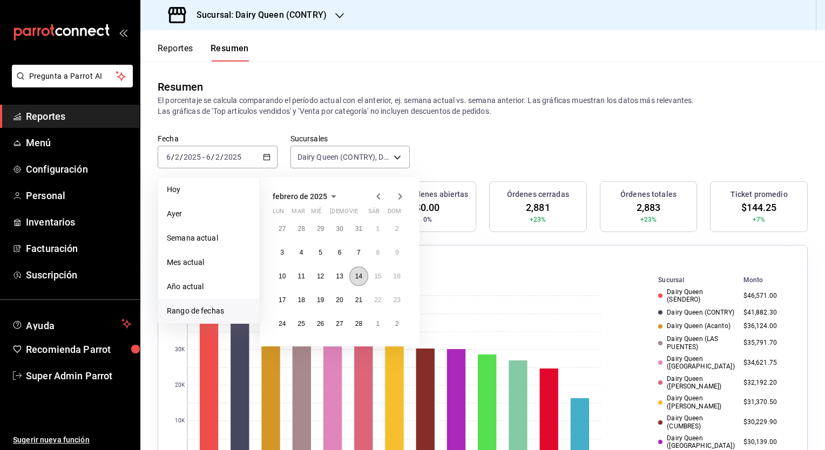
click at [357, 273] on abbr "14" at bounding box center [358, 277] width 7 height 8
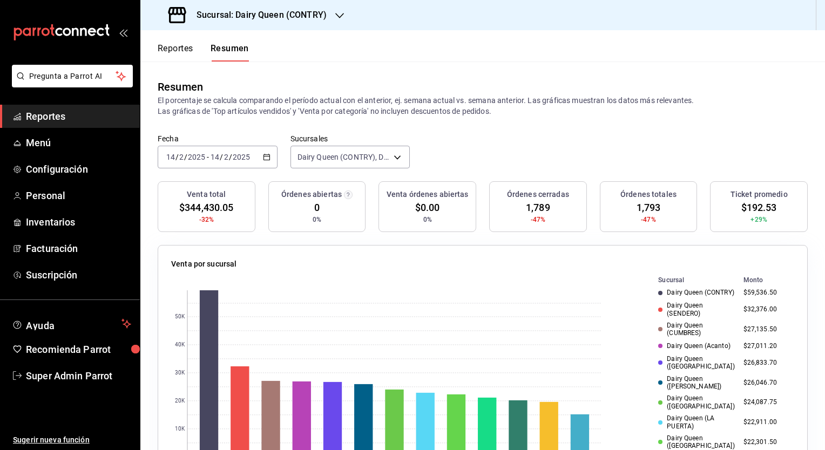
click at [749, 205] on span "$192.53" at bounding box center [759, 207] width 36 height 15
click at [265, 148] on div "[DATE] [DATE] - [DATE] [DATE]" at bounding box center [218, 157] width 120 height 23
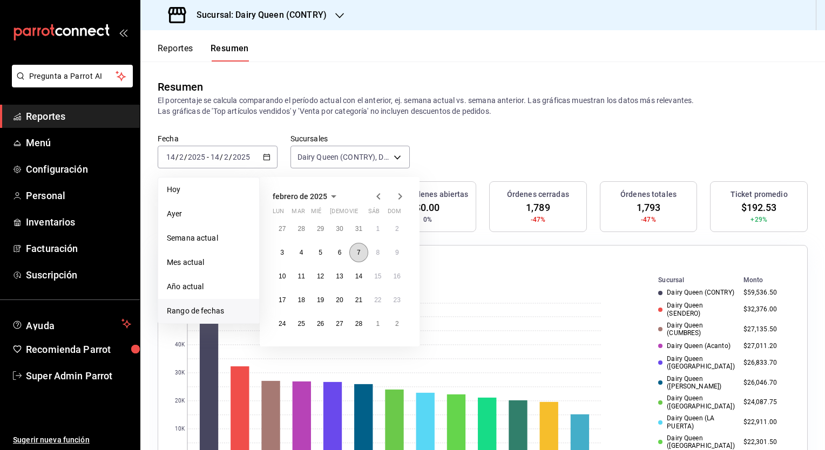
click at [359, 256] on button "7" at bounding box center [358, 252] width 19 height 19
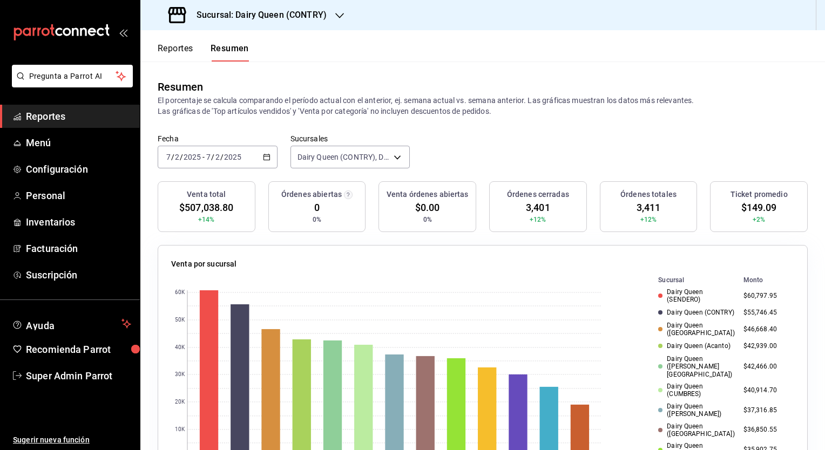
click at [743, 207] on span "$149.09" at bounding box center [759, 207] width 36 height 15
click at [533, 208] on span "3,401" at bounding box center [538, 207] width 24 height 15
click at [267, 156] on \(Stroke\) "button" at bounding box center [266, 156] width 6 height 1
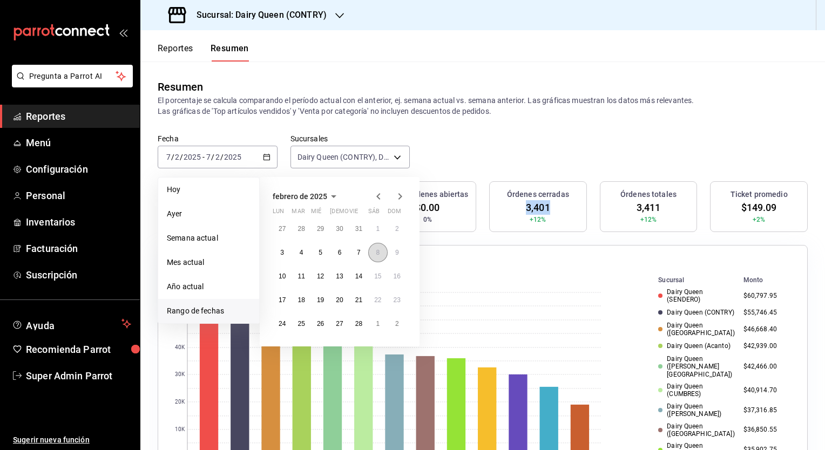
click at [375, 254] on button "8" at bounding box center [377, 252] width 19 height 19
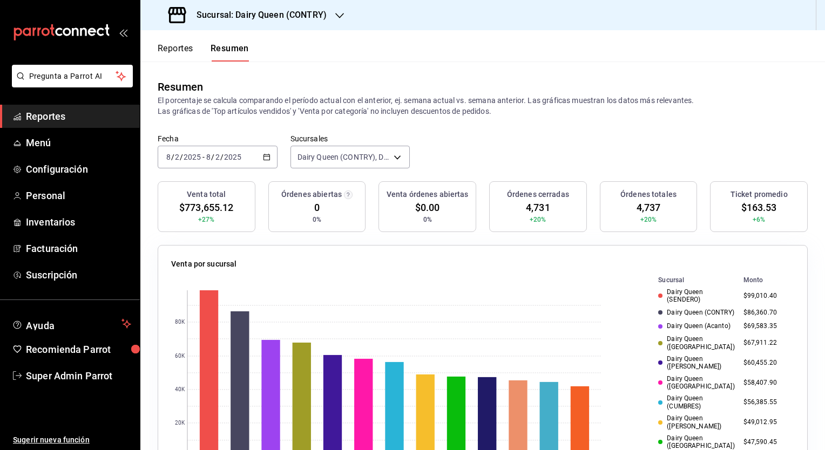
click at [753, 205] on span "$163.53" at bounding box center [759, 207] width 36 height 15
click at [752, 205] on span "$163.53" at bounding box center [759, 207] width 36 height 15
click at [526, 208] on span "4,731" at bounding box center [538, 207] width 24 height 15
click at [263, 154] on \(Stroke\) "button" at bounding box center [266, 157] width 6 height 6
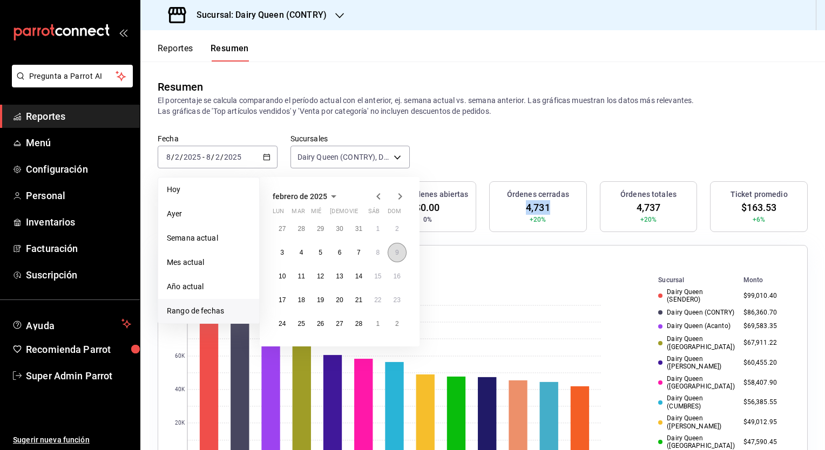
click at [391, 258] on button "9" at bounding box center [396, 252] width 19 height 19
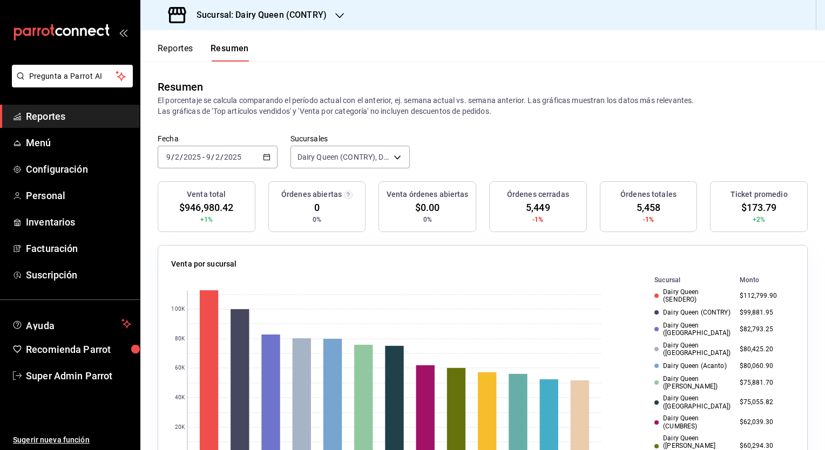
click at [760, 209] on span "$173.79" at bounding box center [759, 207] width 36 height 15
click at [526, 207] on span "5,449" at bounding box center [538, 207] width 24 height 15
click at [263, 159] on \(Stroke\) "button" at bounding box center [266, 157] width 6 height 6
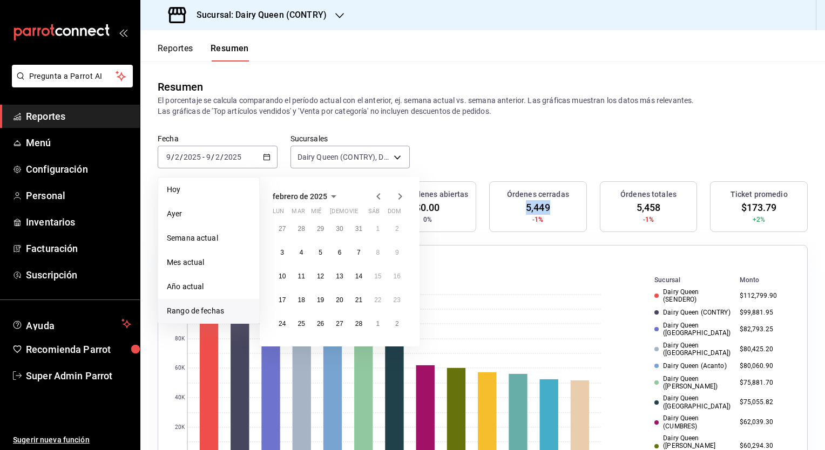
click at [400, 198] on icon "button" at bounding box center [399, 196] width 13 height 13
click at [399, 198] on icon "button" at bounding box center [400, 196] width 4 height 6
click at [399, 198] on icon "button" at bounding box center [399, 196] width 13 height 13
click at [399, 198] on icon "button" at bounding box center [400, 196] width 4 height 6
click at [283, 281] on button "9" at bounding box center [282, 276] width 19 height 19
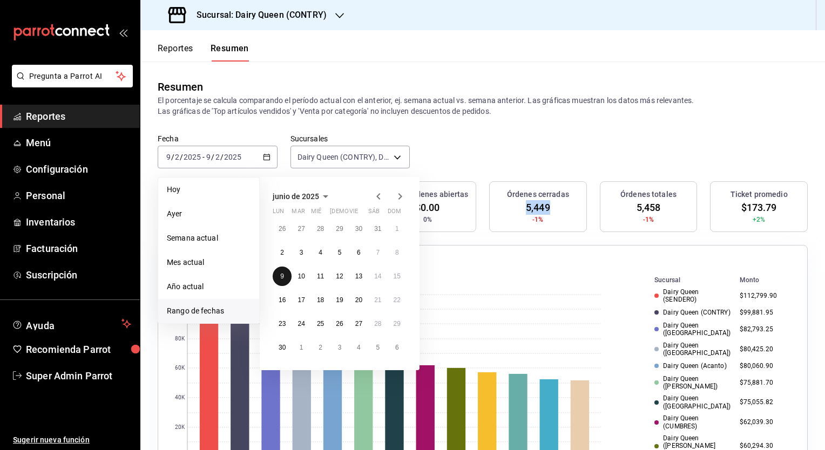
click at [283, 281] on button "9" at bounding box center [282, 276] width 19 height 19
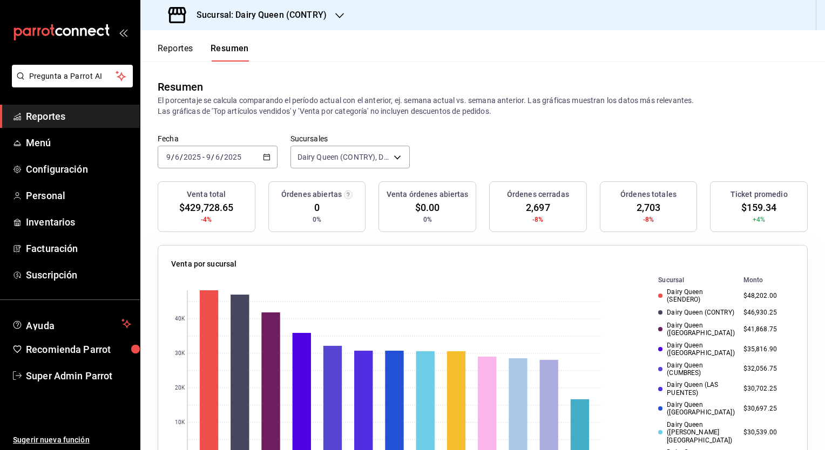
click at [257, 158] on div "[DATE] [DATE] - [DATE] [DATE]" at bounding box center [218, 157] width 120 height 23
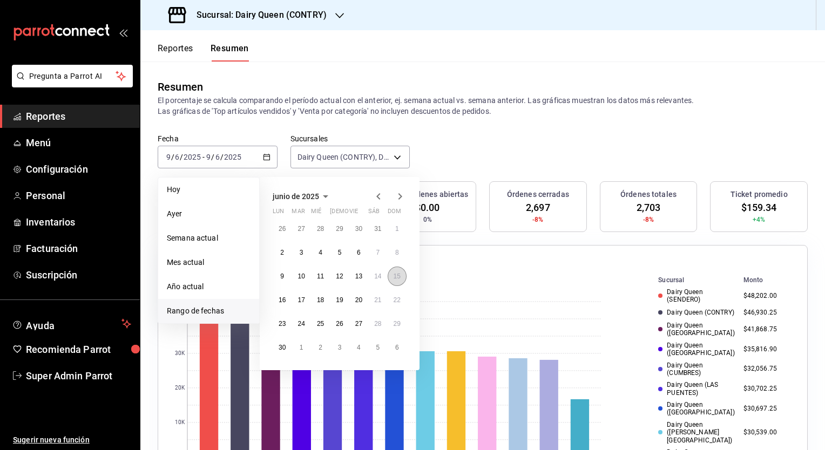
click at [390, 280] on button "15" at bounding box center [396, 276] width 19 height 19
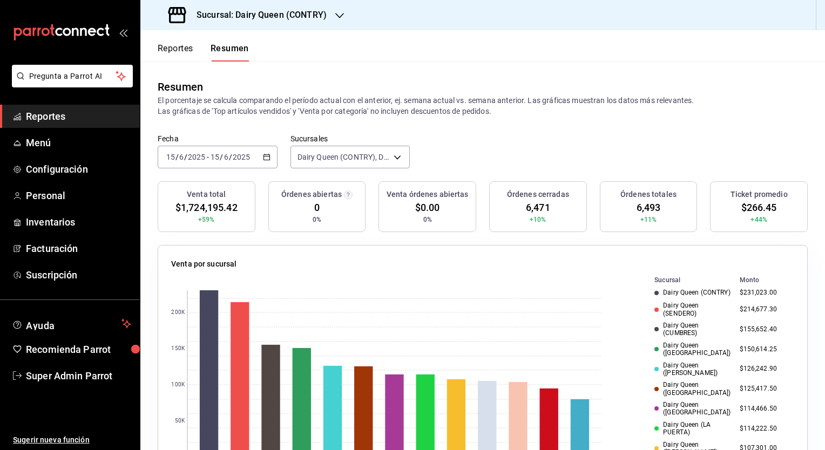
click at [276, 154] on div "Fecha [DATE] [DATE] - [DATE] [DATE] Sucursales Dairy Queen (CONTRY), Dairy Quee…" at bounding box center [482, 157] width 684 height 47
click at [270, 161] on div "[DATE] [DATE] - [DATE] [DATE]" at bounding box center [218, 157] width 120 height 23
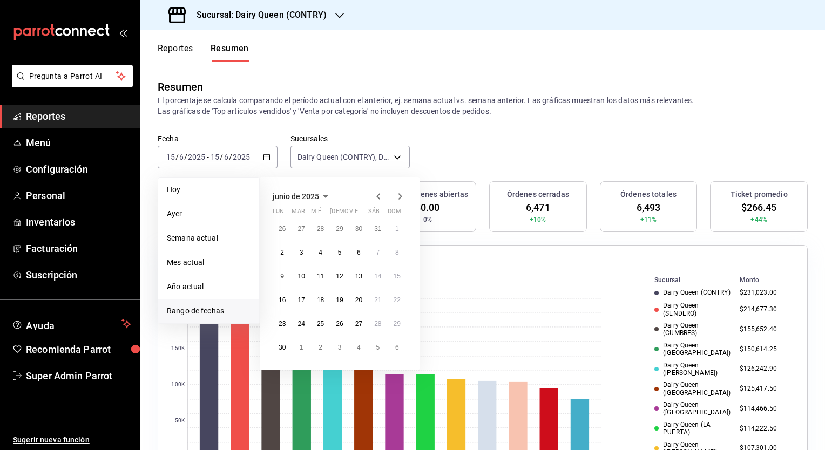
click at [397, 195] on icon "button" at bounding box center [399, 196] width 13 height 13
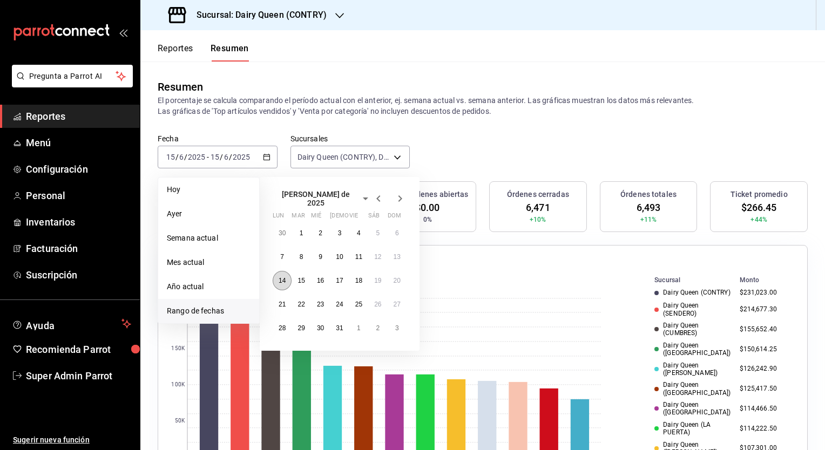
click at [283, 271] on button "14" at bounding box center [282, 280] width 19 height 19
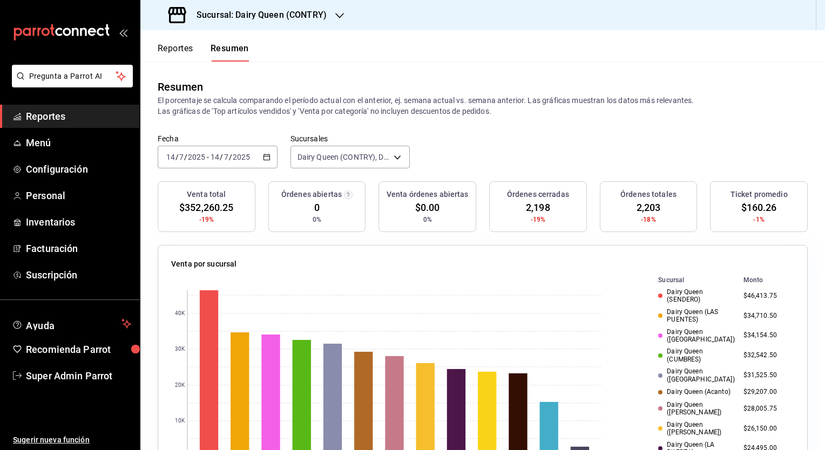
click at [744, 208] on span "$160.26" at bounding box center [759, 207] width 36 height 15
click at [267, 153] on icon "button" at bounding box center [267, 157] width 8 height 8
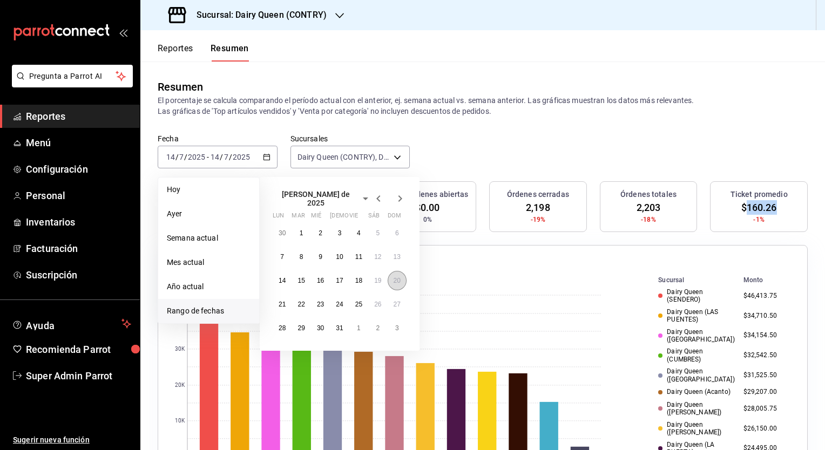
click at [394, 277] on abbr "20" at bounding box center [396, 281] width 7 height 8
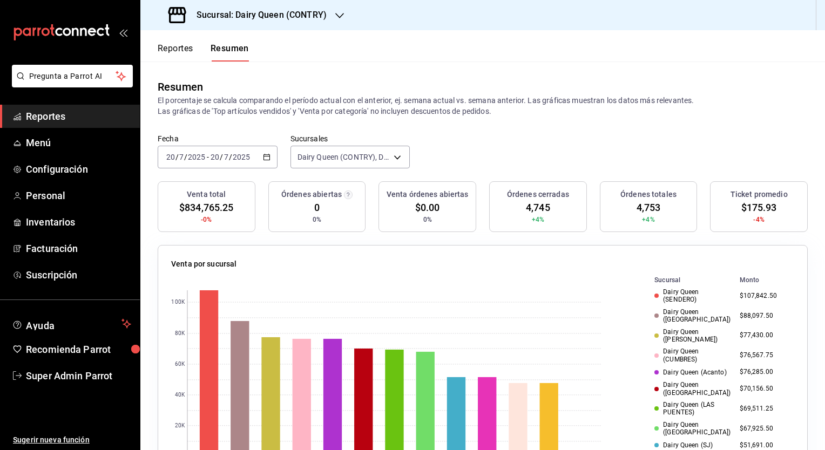
drag, startPoint x: 509, startPoint y: 142, endPoint x: 553, endPoint y: 217, distance: 87.3
click at [509, 142] on div "Fecha [DATE] [DATE] - [DATE] [DATE] Sucursales Dairy Queen (CONTRY), Dairy Quee…" at bounding box center [482, 157] width 684 height 47
click at [415, 210] on span "$0.00" at bounding box center [427, 207] width 25 height 15
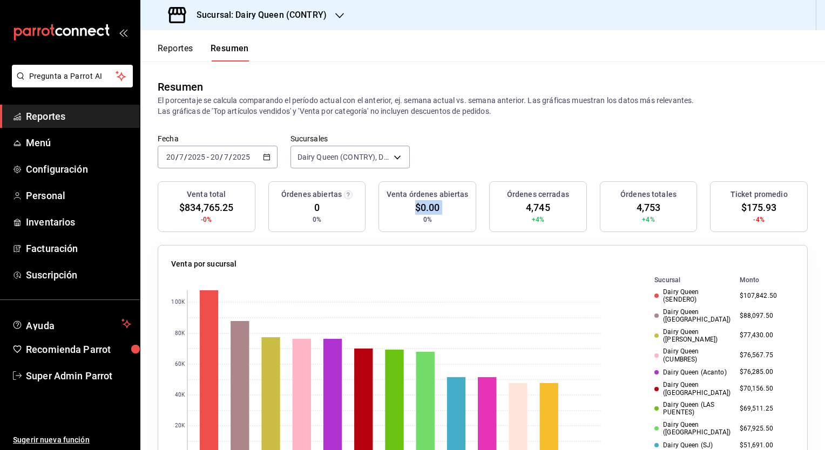
click at [500, 94] on div "Resumen" at bounding box center [483, 87] width 650 height 16
